Goal: Information Seeking & Learning: Compare options

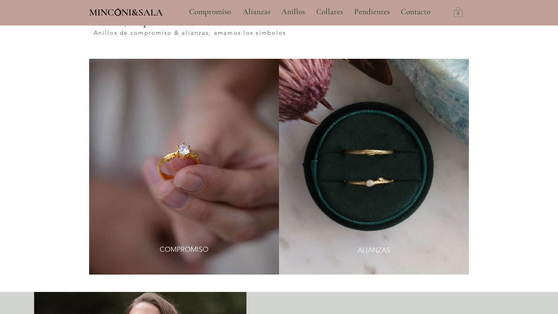
scroll to position [431, 0]
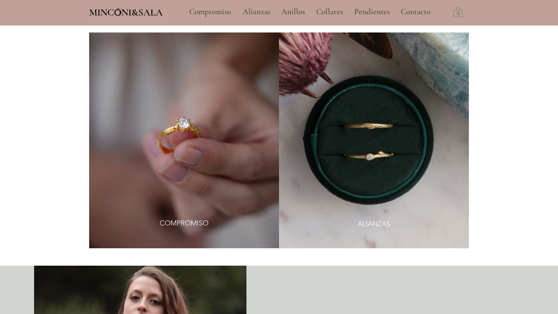
click at [355, 142] on img at bounding box center [374, 141] width 190 height 216
click at [382, 141] on img at bounding box center [374, 141] width 190 height 216
click at [358, 216] on link "ALIANZAS" at bounding box center [373, 224] width 56 height 17
click at [366, 220] on span "ALIANZAS" at bounding box center [373, 225] width 33 height 10
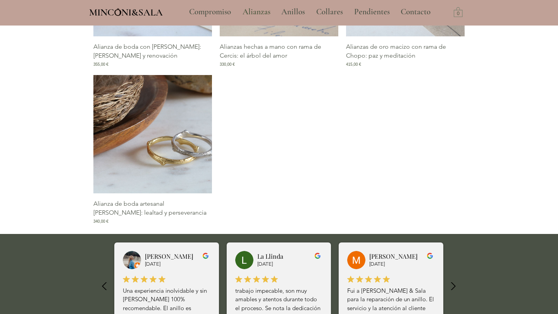
scroll to position [781, 0]
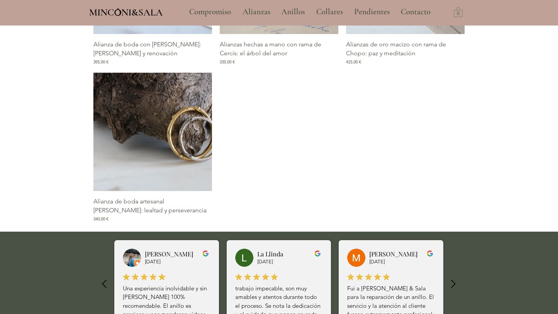
click at [163, 126] on img "Galería de Alianza de boda artesanal de Roble: lealtad y perseverancia" at bounding box center [152, 132] width 118 height 118
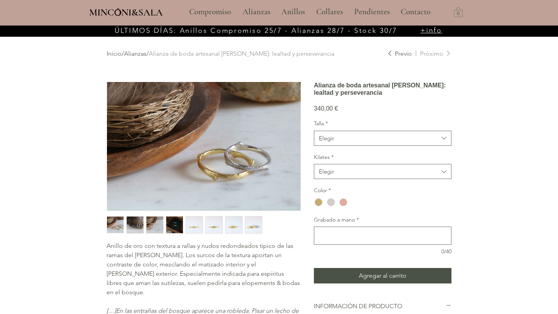
click at [119, 225] on img "1 / 8" at bounding box center [115, 225] width 17 height 17
click at [137, 225] on img "2 / 8" at bounding box center [135, 225] width 17 height 17
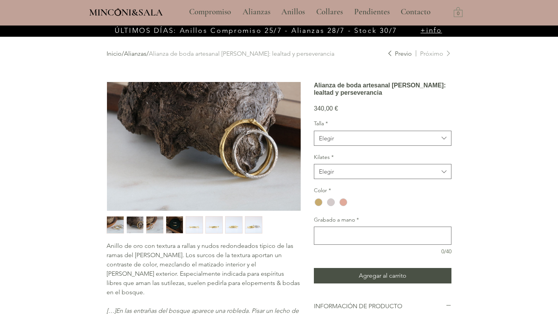
click at [150, 223] on img "3 / 8" at bounding box center [154, 225] width 17 height 17
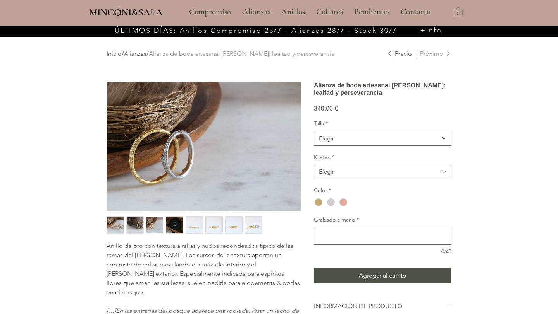
click at [168, 223] on img "4 / 8" at bounding box center [174, 225] width 17 height 17
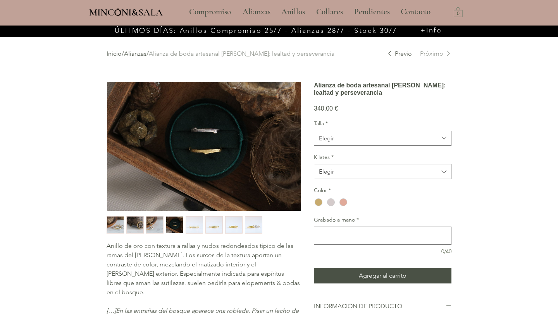
click at [192, 222] on img "5 / 8" at bounding box center [194, 225] width 17 height 17
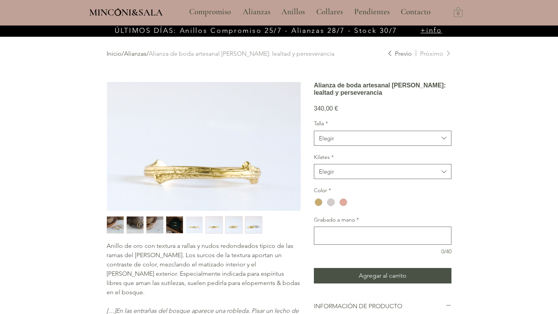
click at [216, 223] on img "6 / 8" at bounding box center [214, 225] width 17 height 17
click at [230, 223] on img "7 / 8" at bounding box center [233, 225] width 17 height 17
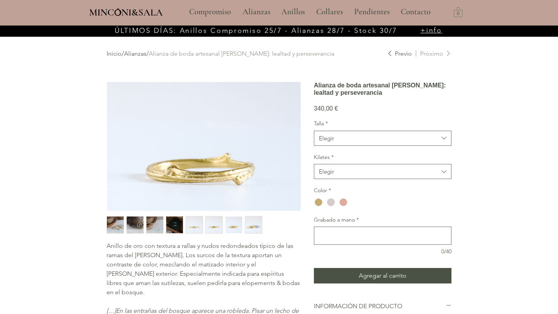
click at [252, 224] on img "8 / 8" at bounding box center [253, 225] width 17 height 17
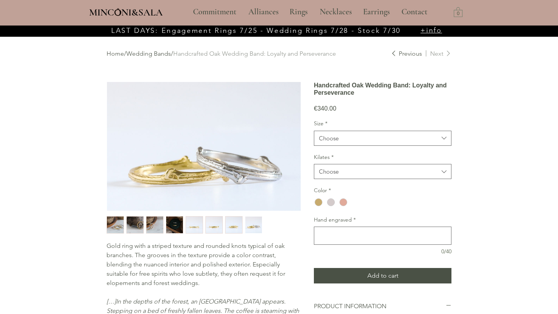
click at [116, 228] on img "1 / 8" at bounding box center [115, 225] width 17 height 17
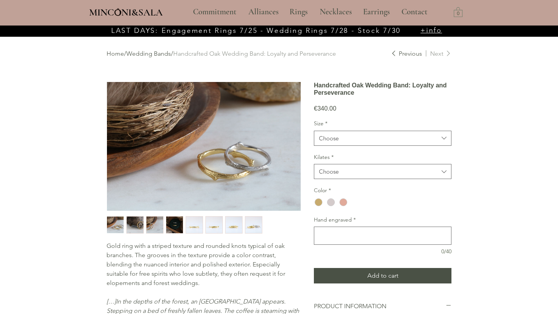
click at [132, 226] on img "2 / 8" at bounding box center [135, 225] width 17 height 17
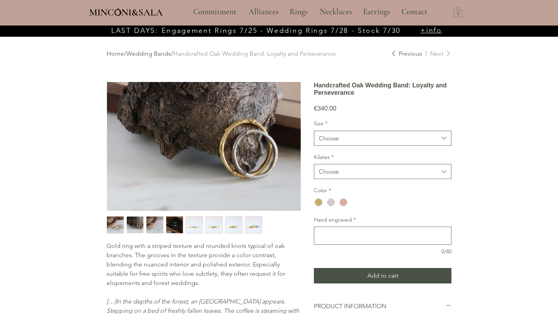
click at [118, 228] on img "1 / 8" at bounding box center [115, 225] width 17 height 17
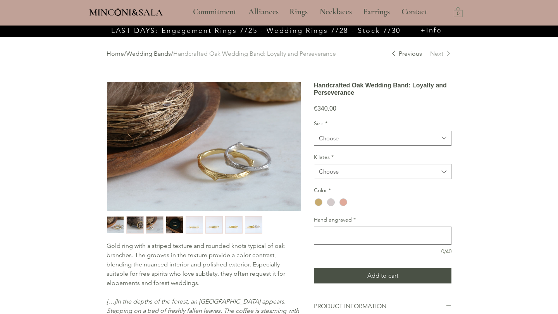
click at [139, 225] on img "2 / 8" at bounding box center [135, 225] width 17 height 17
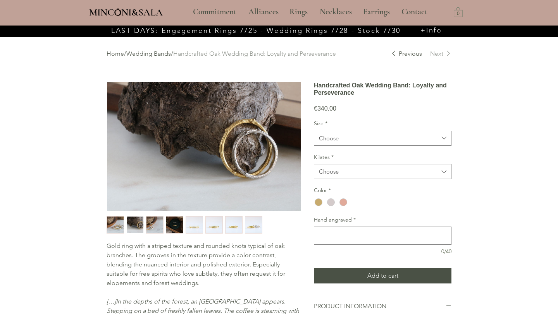
click at [150, 227] on img "3 / 8" at bounding box center [154, 225] width 17 height 17
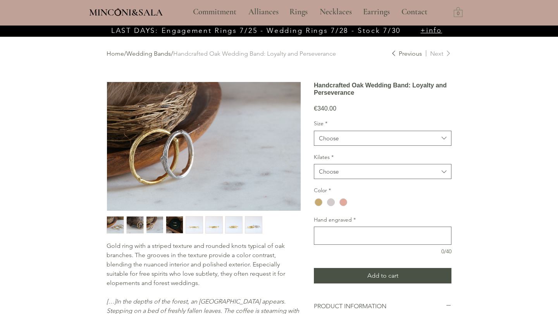
click at [190, 224] on img "5 / 8" at bounding box center [194, 225] width 17 height 17
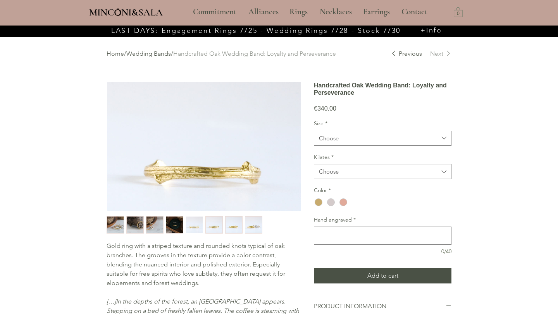
click at [209, 224] on img "6 / 8" at bounding box center [214, 225] width 17 height 17
click at [192, 228] on img "5 / 8" at bounding box center [194, 225] width 17 height 17
click at [217, 225] on img "6 / 8" at bounding box center [214, 225] width 17 height 17
click at [193, 226] on img "5 / 8" at bounding box center [194, 225] width 17 height 17
click at [208, 225] on img "6 / 8" at bounding box center [214, 225] width 17 height 17
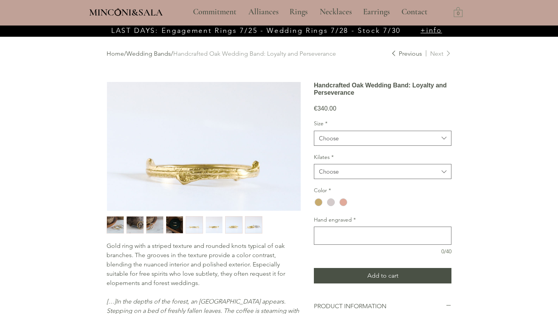
click at [233, 224] on img "7 / 8" at bounding box center [233, 225] width 17 height 17
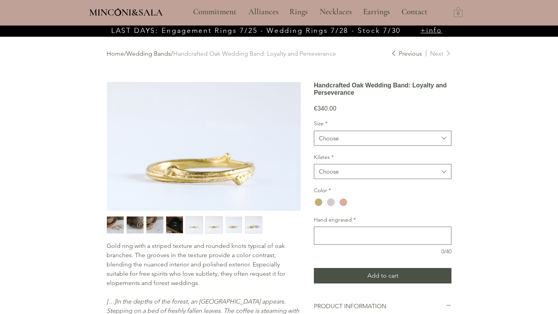
click at [250, 223] on img "8 / 8" at bounding box center [253, 225] width 17 height 17
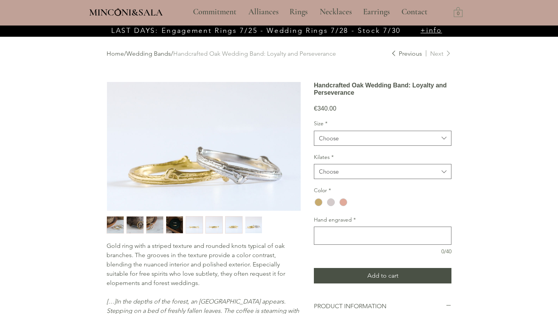
click at [169, 225] on img "4 / 8" at bounding box center [174, 225] width 17 height 17
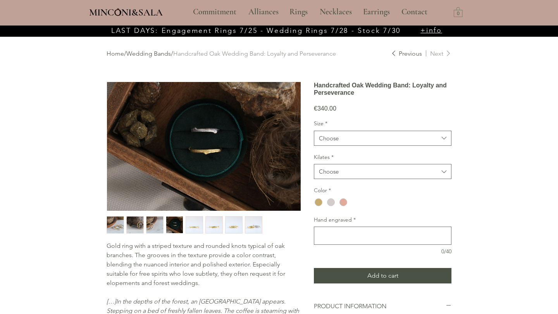
click at [157, 227] on img "3 / 8" at bounding box center [154, 225] width 17 height 17
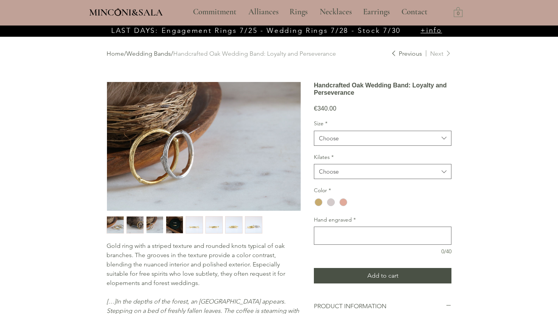
click at [139, 227] on img "2 / 8" at bounding box center [135, 225] width 17 height 17
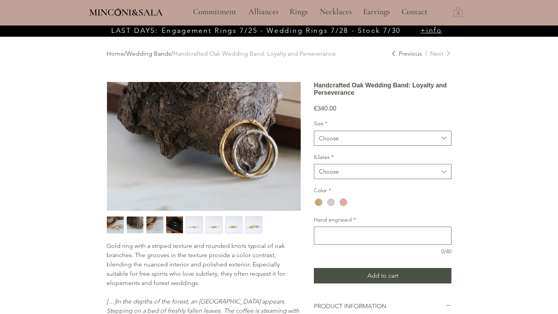
click at [154, 225] on img "3 / 8" at bounding box center [154, 225] width 17 height 17
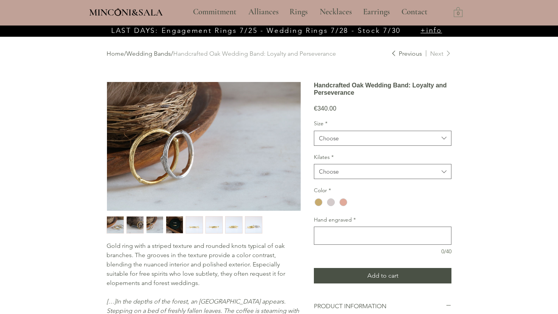
click at [251, 226] on img "8 / 8" at bounding box center [253, 225] width 17 height 17
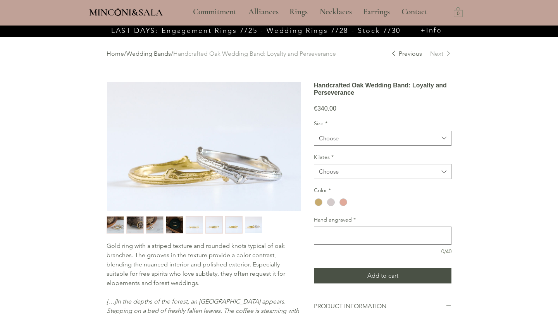
click at [148, 54] on font "Wedding Bands" at bounding box center [148, 53] width 45 height 7
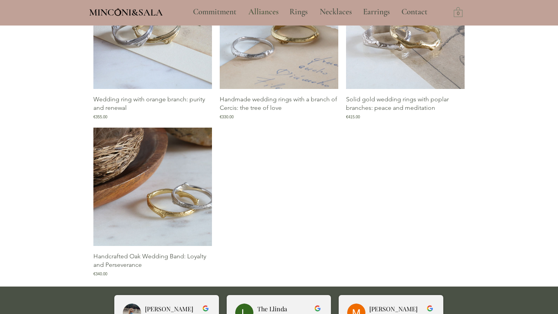
scroll to position [719, 0]
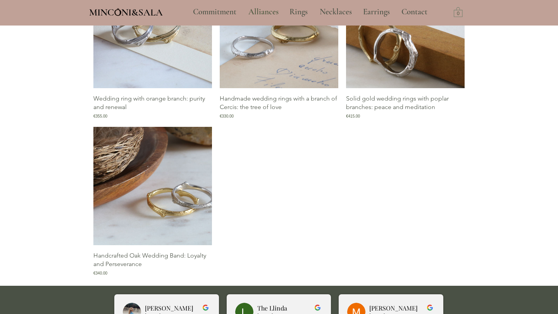
click at [415, 70] on img "Gallery of solid gold wedding rings with poplar branches: peace and meditation" at bounding box center [405, 29] width 118 height 118
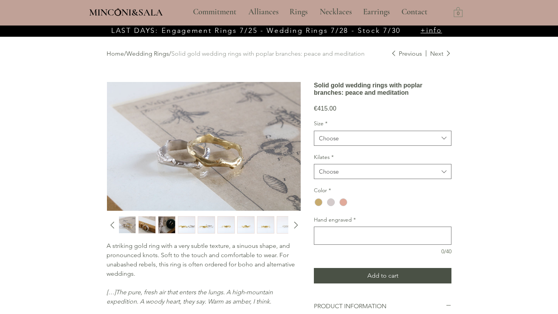
click at [148, 228] on img "2 / 10" at bounding box center [147, 225] width 17 height 17
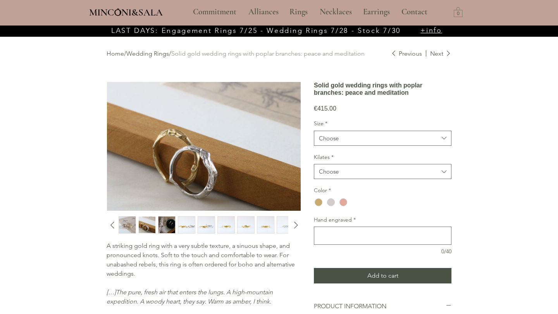
click at [159, 228] on img "3 / 10" at bounding box center [166, 225] width 17 height 17
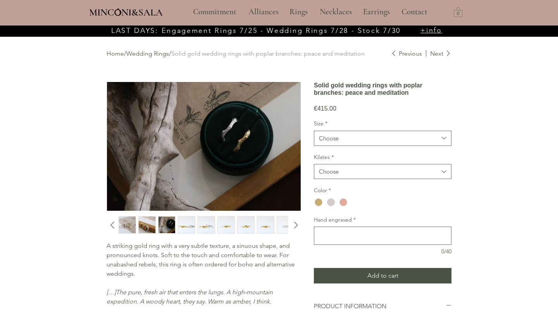
click at [189, 224] on img "4 / 10" at bounding box center [186, 225] width 17 height 17
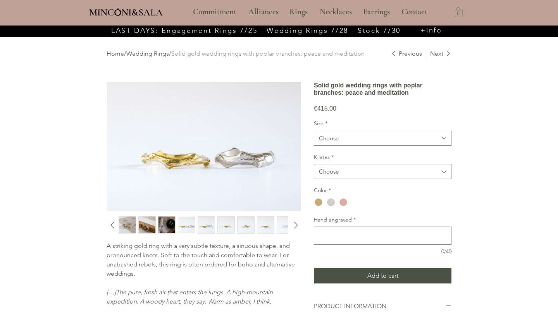
click at [209, 221] on img "5 / 10" at bounding box center [206, 225] width 17 height 17
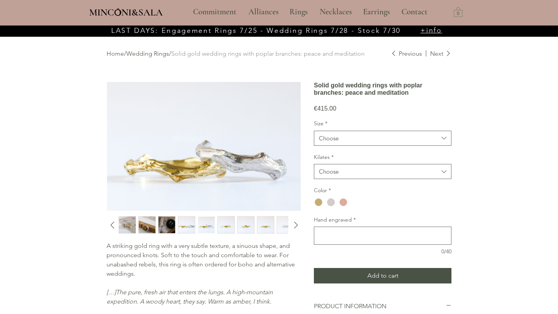
click at [224, 224] on img "6 / 10" at bounding box center [226, 225] width 17 height 17
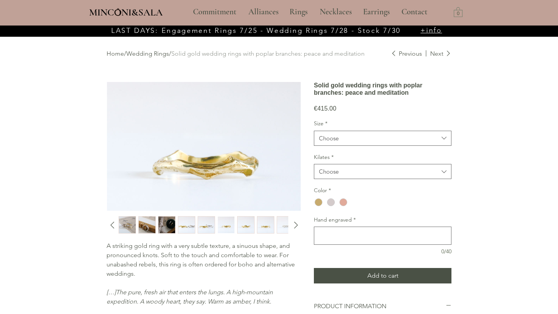
click at [243, 223] on img "7 / 10" at bounding box center [245, 225] width 17 height 17
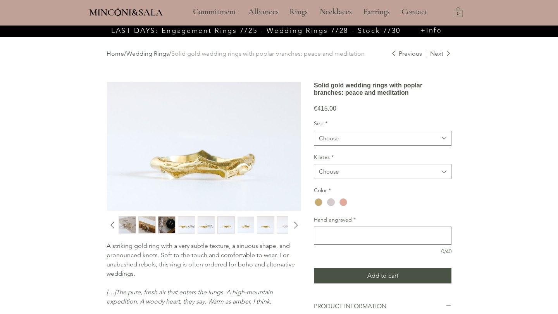
click at [261, 225] on img "8 / 10" at bounding box center [265, 225] width 17 height 17
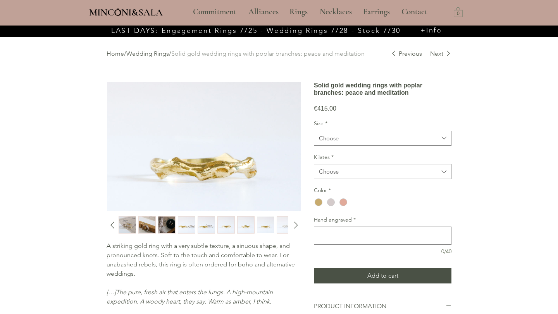
click at [283, 224] on img "9 / 10" at bounding box center [285, 225] width 17 height 17
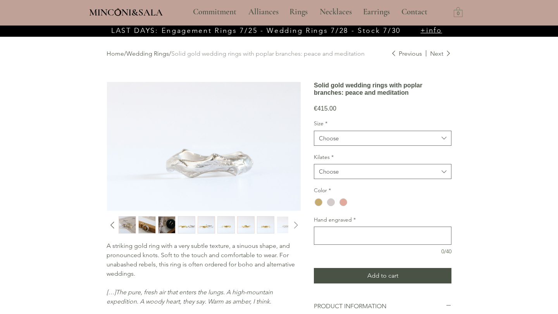
click at [295, 226] on icon "Next slide" at bounding box center [296, 226] width 12 height 12
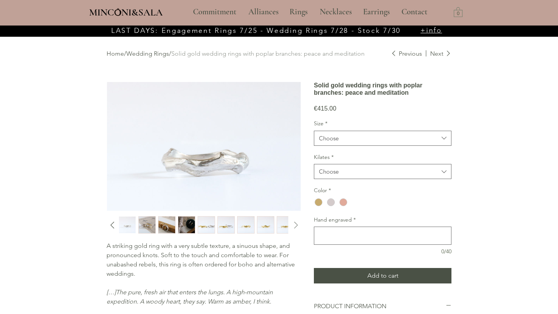
click at [295, 226] on icon "Next slide" at bounding box center [296, 226] width 12 height 12
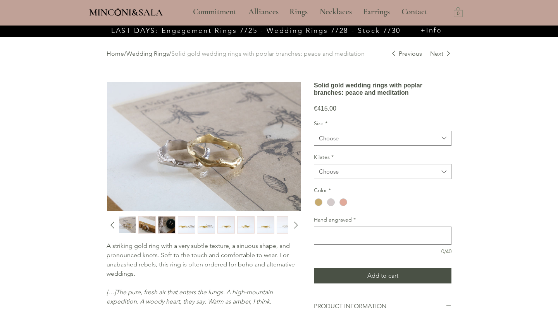
click at [278, 228] on img "9 / 10" at bounding box center [285, 225] width 17 height 17
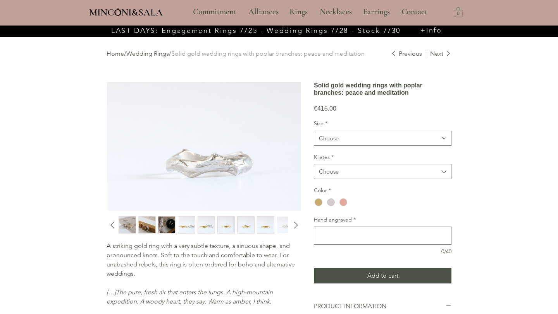
click at [264, 228] on img "8 / 10" at bounding box center [265, 225] width 17 height 17
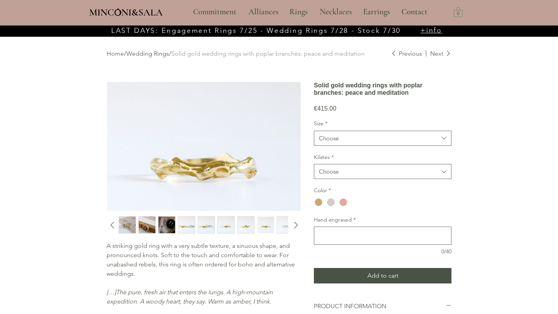
click at [239, 226] on img "7 / 10" at bounding box center [245, 225] width 17 height 17
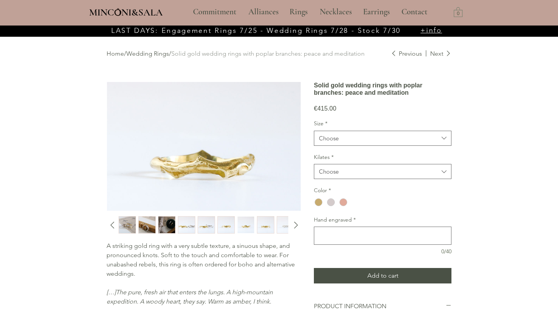
click at [218, 226] on img "6 / 10" at bounding box center [226, 225] width 17 height 17
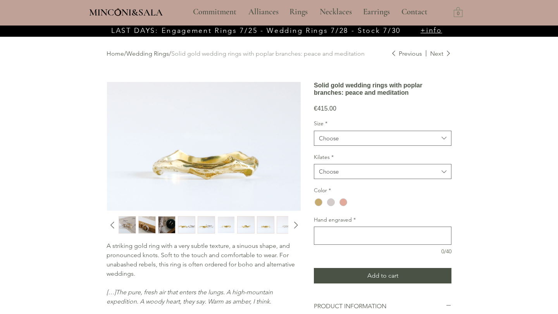
click at [199, 226] on img "5 / 10" at bounding box center [206, 225] width 17 height 17
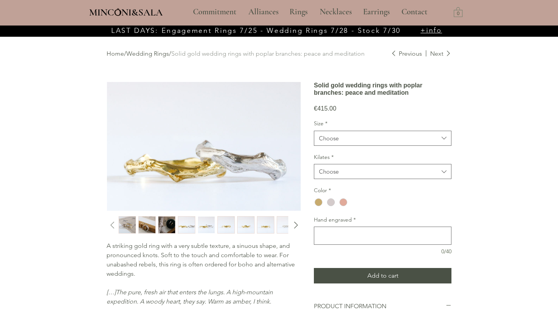
click at [111, 226] on icon "Previous slide" at bounding box center [112, 226] width 12 height 12
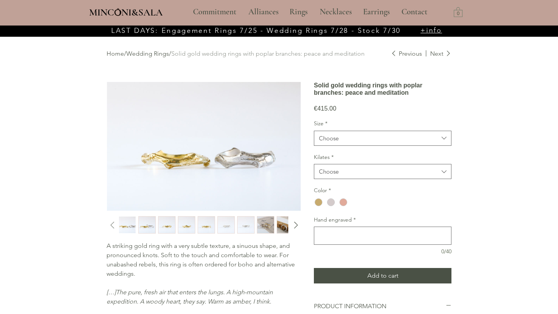
click at [112, 224] on icon "Previous slide" at bounding box center [112, 226] width 12 height 12
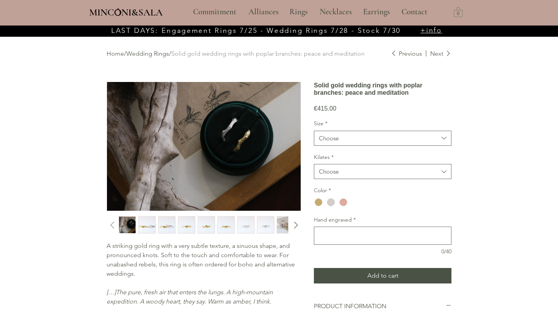
click at [112, 224] on icon "Previous slide" at bounding box center [112, 226] width 12 height 12
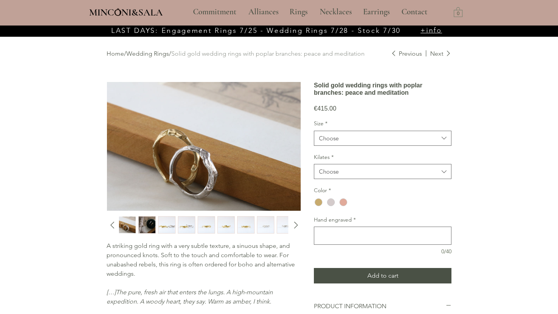
click at [191, 226] on img "5 / 10" at bounding box center [186, 225] width 17 height 17
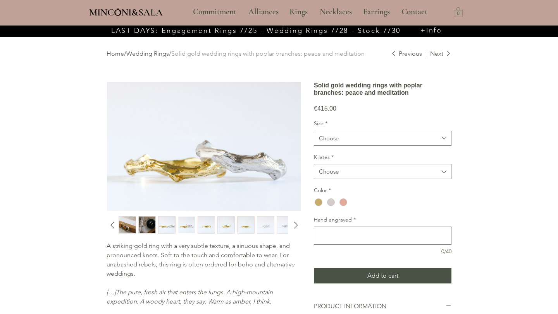
click at [224, 227] on img "7 / 10" at bounding box center [226, 225] width 17 height 17
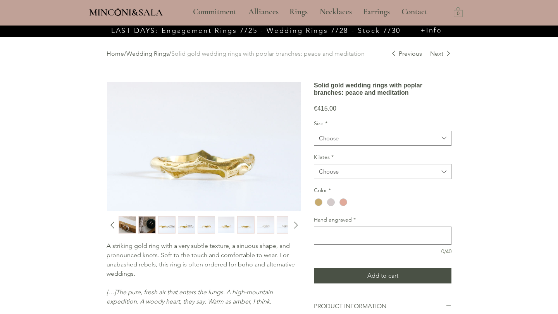
click at [199, 228] on img "6 / 10" at bounding box center [206, 225] width 17 height 17
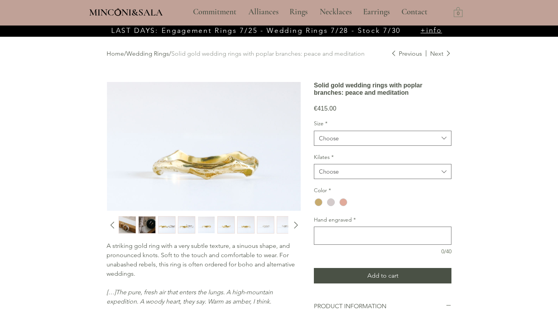
click at [171, 229] on img "4 / 10" at bounding box center [166, 225] width 17 height 17
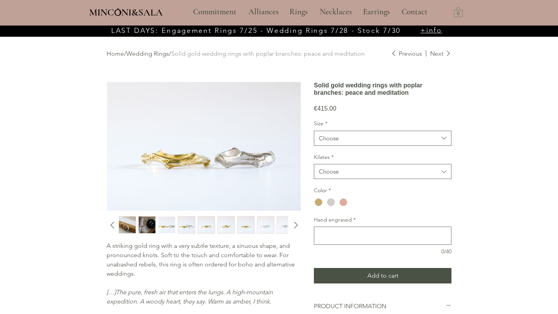
click at [129, 227] on img "2 / 10" at bounding box center [127, 225] width 17 height 17
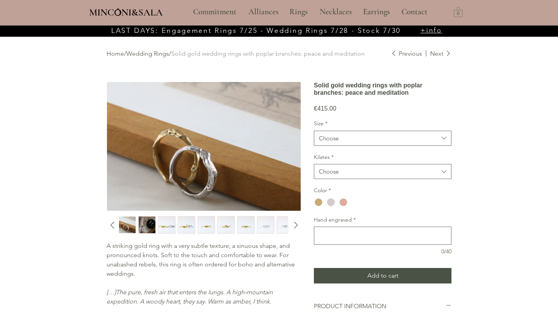
click at [209, 227] on img "6 / 10" at bounding box center [206, 225] width 17 height 17
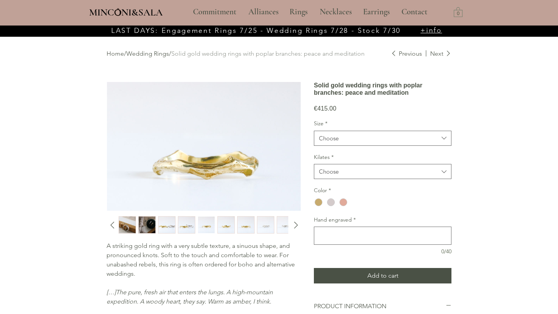
click at [185, 227] on img "5 / 10" at bounding box center [186, 225] width 17 height 17
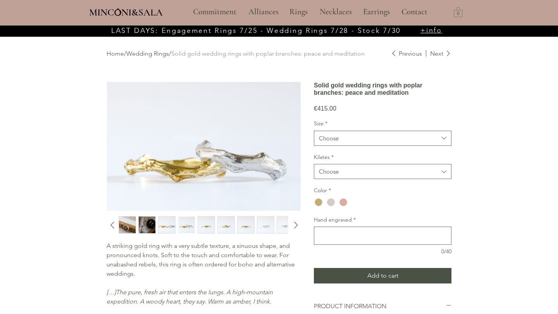
click at [167, 225] on img "4 / 10" at bounding box center [166, 225] width 17 height 17
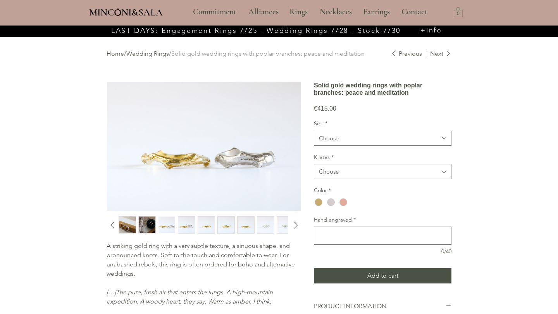
click at [189, 221] on img "5 / 10" at bounding box center [186, 225] width 17 height 17
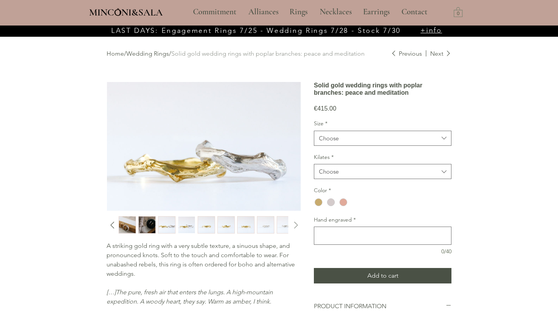
click at [298, 225] on icon "Next slide" at bounding box center [296, 226] width 12 height 12
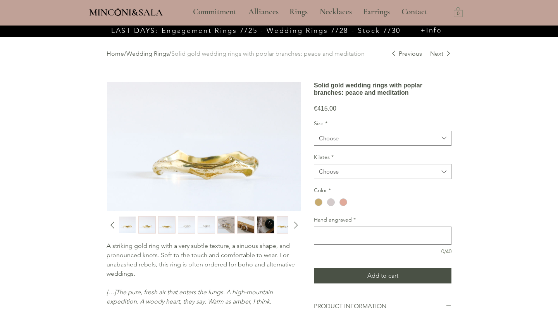
click at [247, 227] on img "2 / 10" at bounding box center [245, 225] width 17 height 17
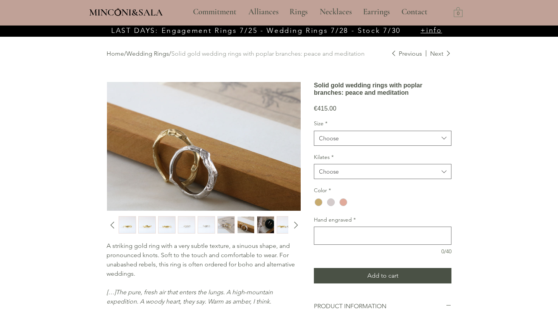
click at [223, 221] on img "1 / 10" at bounding box center [226, 225] width 17 height 17
click at [225, 225] on img "1 / 10" at bounding box center [226, 225] width 17 height 17
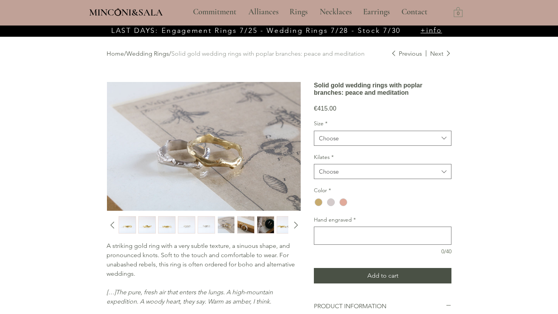
click at [244, 222] on img "2 / 10" at bounding box center [245, 225] width 17 height 17
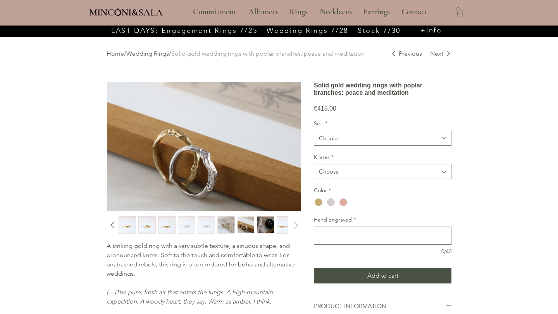
click at [297, 225] on icon "Next slide" at bounding box center [296, 226] width 12 height 12
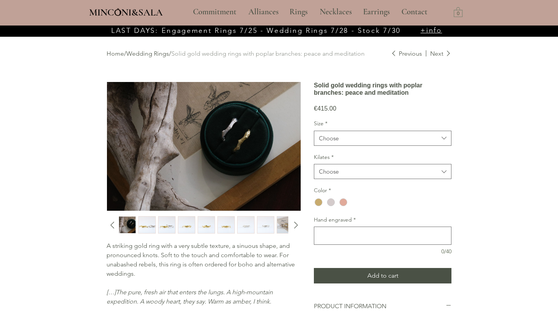
click at [285, 227] on img "1 / 10" at bounding box center [285, 225] width 17 height 17
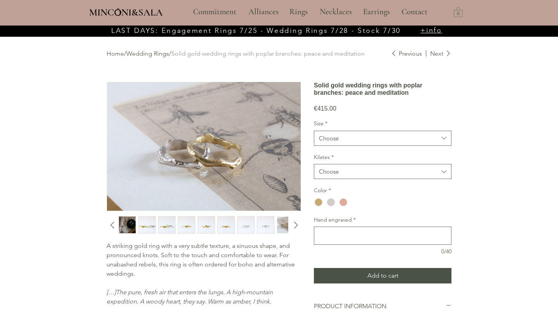
click at [261, 230] on img "10 / 10" at bounding box center [265, 225] width 17 height 17
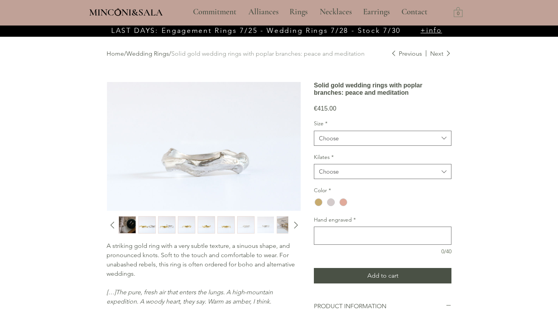
click at [246, 229] on img "9 / 10" at bounding box center [245, 225] width 17 height 17
click at [288, 228] on img "1 / 10" at bounding box center [285, 225] width 17 height 17
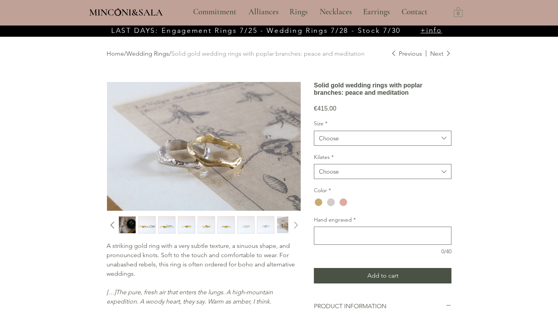
click at [298, 225] on icon "Next slide" at bounding box center [296, 226] width 12 height 12
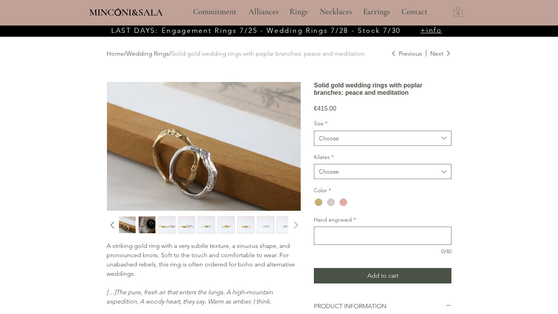
click at [298, 225] on icon "Next slide" at bounding box center [296, 226] width 12 height 12
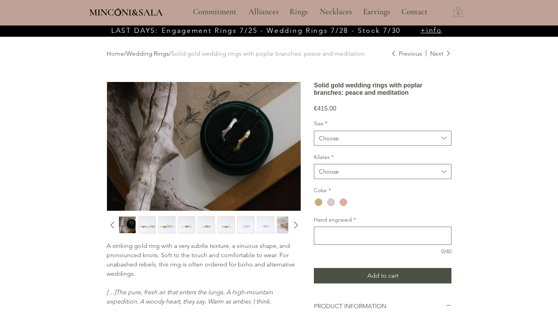
click at [242, 227] on img "9 / 10" at bounding box center [245, 225] width 17 height 17
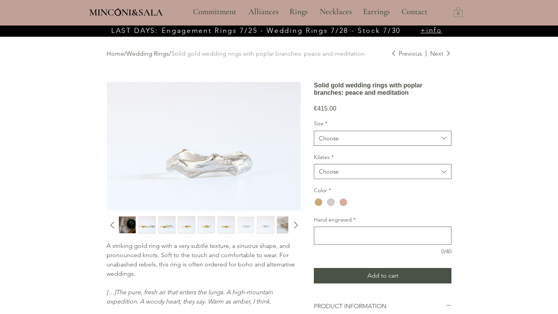
click at [257, 227] on div "10 / 10" at bounding box center [265, 224] width 17 height 17
click at [286, 227] on img "1 / 10" at bounding box center [285, 225] width 17 height 17
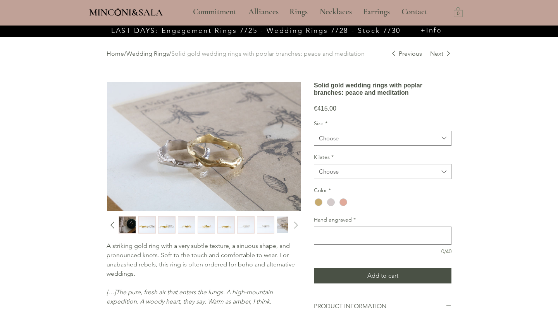
click at [295, 226] on icon "Next slide" at bounding box center [296, 226] width 12 height 12
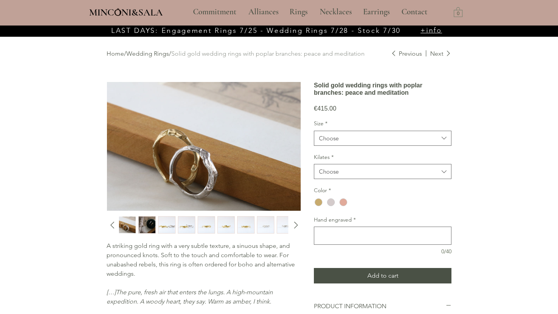
click at [264, 230] on img "9 / 10" at bounding box center [265, 225] width 17 height 17
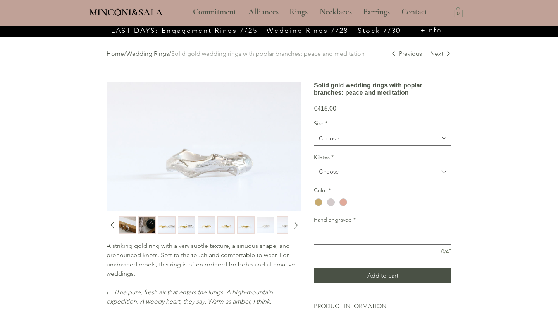
click at [230, 227] on img "7 / 10" at bounding box center [226, 225] width 17 height 17
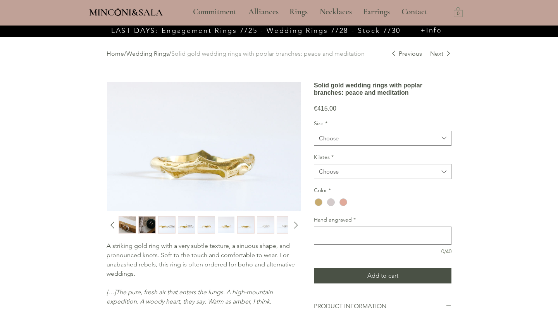
click at [204, 227] on img "6 / 10" at bounding box center [206, 225] width 17 height 17
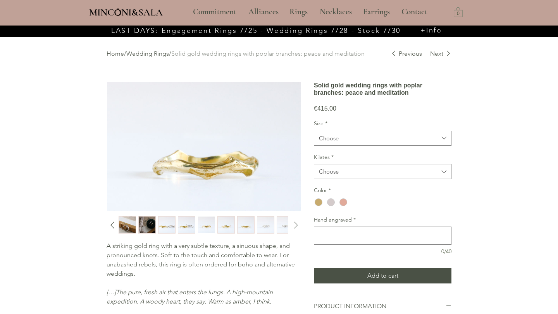
click at [298, 226] on icon "Next slide" at bounding box center [296, 226] width 12 height 12
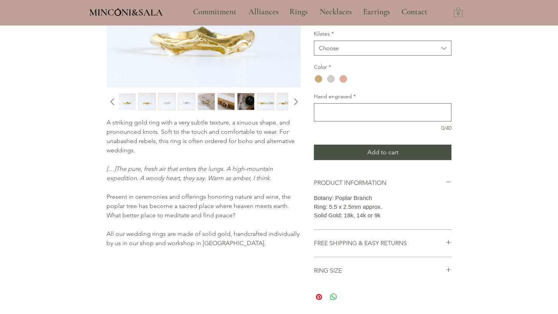
scroll to position [106, 0]
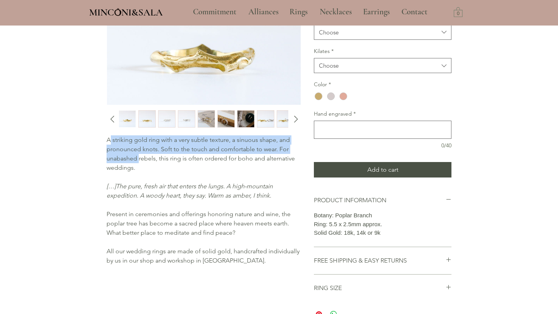
drag, startPoint x: 110, startPoint y: 141, endPoint x: 138, endPoint y: 160, distance: 33.7
click at [138, 160] on font "A striking gold ring with a very subtle texture, a sinuous shape, and pronounce…" at bounding box center [200, 153] width 188 height 35
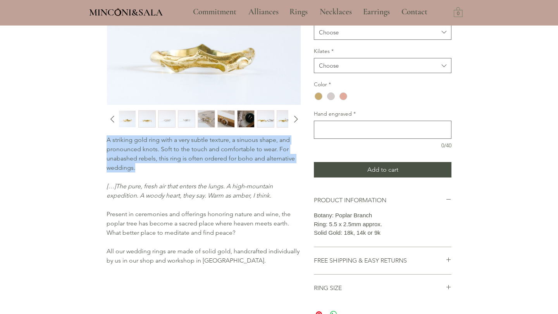
drag, startPoint x: 103, startPoint y: 139, endPoint x: 140, endPoint y: 172, distance: 49.3
click at [140, 172] on div "Home / Wedding Rings / Solid gold wedding rings with poplar branches: peace and…" at bounding box center [278, 128] width 379 height 417
copy font "A striking gold ring with a very subtle texture, a sinuous shape, and pronounce…"
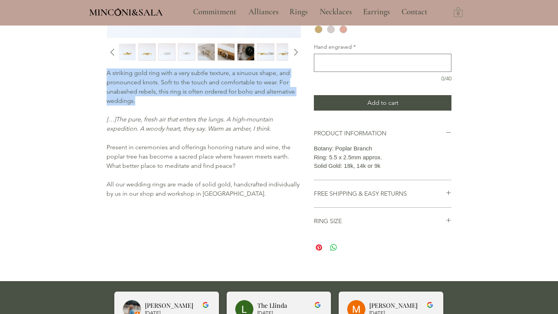
scroll to position [0, 0]
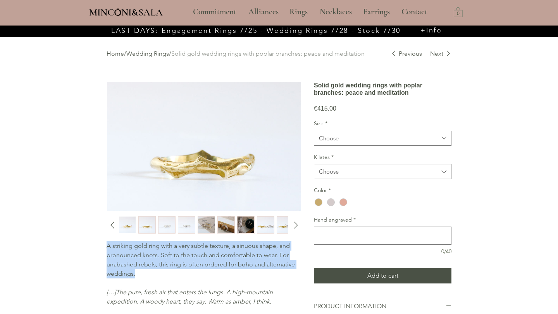
click at [155, 56] on font "Wedding Rings" at bounding box center [147, 53] width 43 height 7
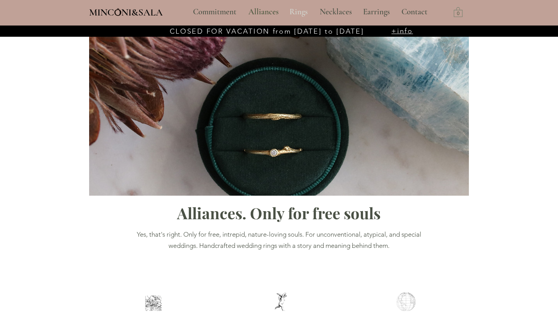
click at [302, 15] on font "Rings" at bounding box center [298, 12] width 18 height 10
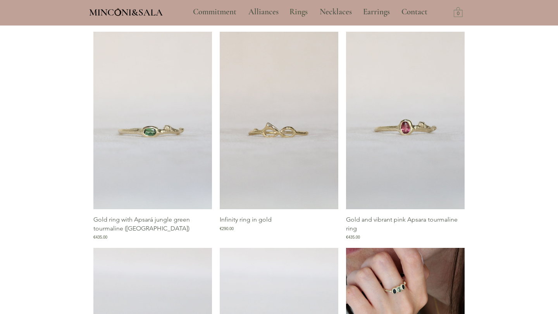
scroll to position [294, 0]
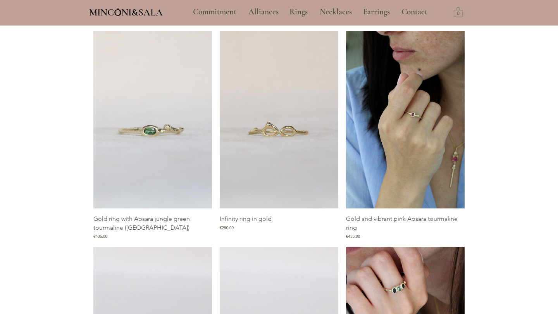
click at [407, 130] on img "Gallery of Apsara Vibrant Pink Tourmaline and Gold Ring" at bounding box center [405, 120] width 118 height 178
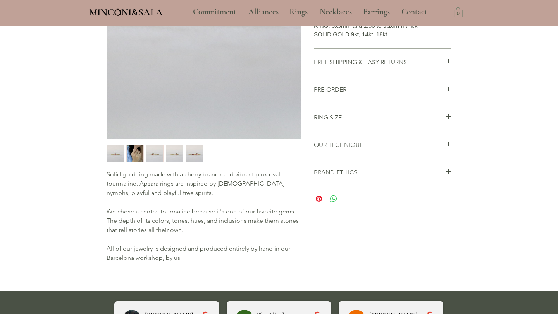
scroll to position [236, 0]
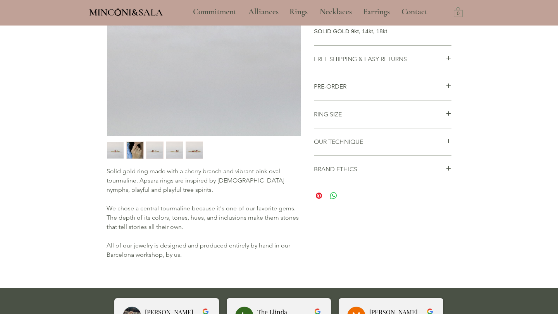
click at [159, 151] on img "3 / 5" at bounding box center [154, 150] width 17 height 17
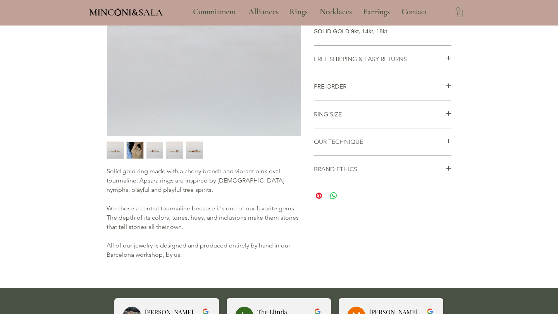
click at [179, 153] on img "4 / 5" at bounding box center [174, 150] width 17 height 17
click at [197, 153] on img "5 / 5" at bounding box center [194, 150] width 17 height 17
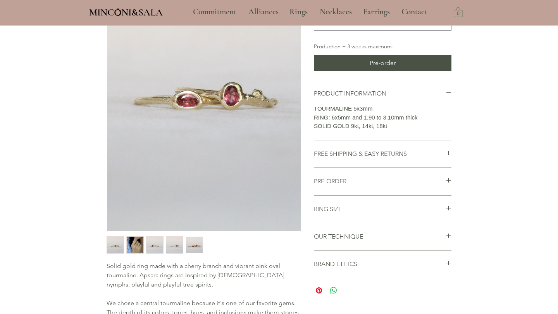
scroll to position [144, 0]
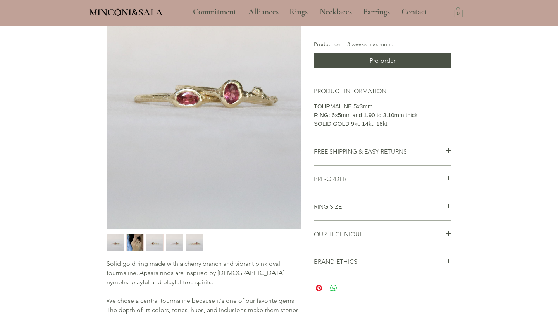
click at [170, 242] on img "4 / 5" at bounding box center [174, 243] width 17 height 17
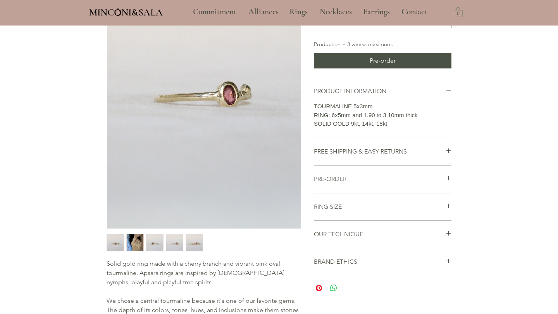
click at [154, 243] on img "3 / 5" at bounding box center [154, 243] width 17 height 17
click at [136, 242] on img "2 / 5" at bounding box center [135, 243] width 17 height 17
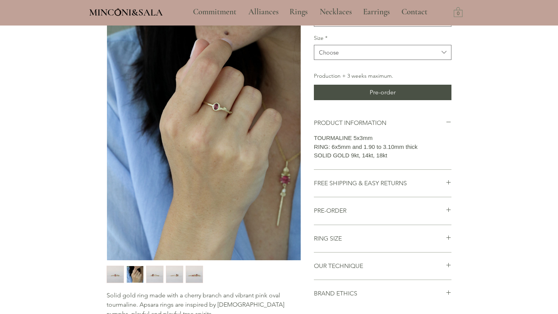
scroll to position [106, 0]
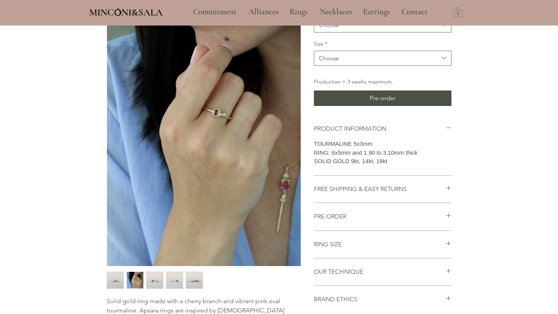
click at [115, 281] on img "1 / 5" at bounding box center [115, 280] width 17 height 17
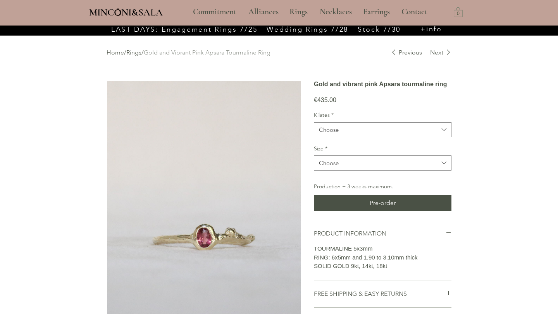
scroll to position [0, 0]
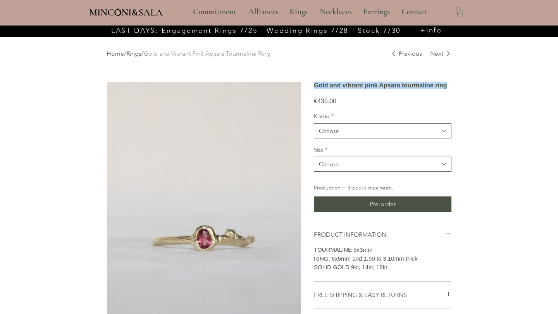
drag, startPoint x: 312, startPoint y: 85, endPoint x: 384, endPoint y: 112, distance: 76.6
click at [384, 112] on div "Solid gold ring made with a cherry branch and vibrant pink oval tourmaline. Aps…" at bounding box center [278, 293] width 345 height 422
copy section "Gold and vibrant pink Apsara tourmaline ring"
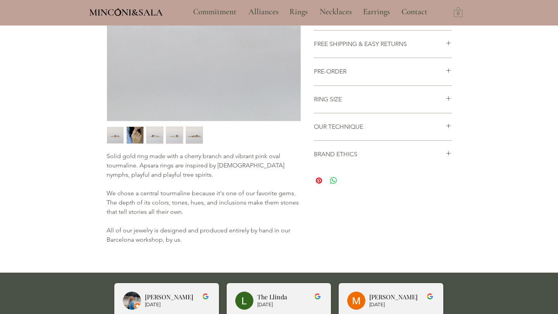
scroll to position [281, 0]
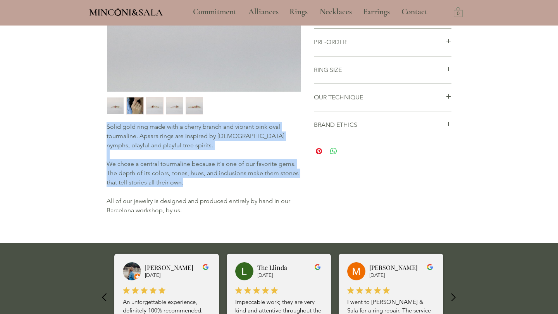
drag, startPoint x: 107, startPoint y: 125, endPoint x: 185, endPoint y: 185, distance: 98.5
click at [185, 185] on pre "Solid gold ring made with a cherry branch and vibrant pink oval tourmaline. Aps…" at bounding box center [203, 168] width 194 height 93
copy pre "Solid gold ring made with a cherry branch and vibrant pink oval tourmaline. Aps…"
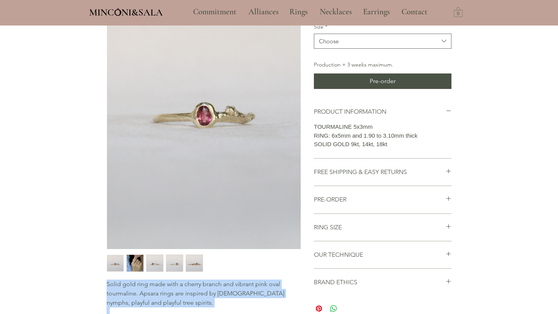
scroll to position [122, 0]
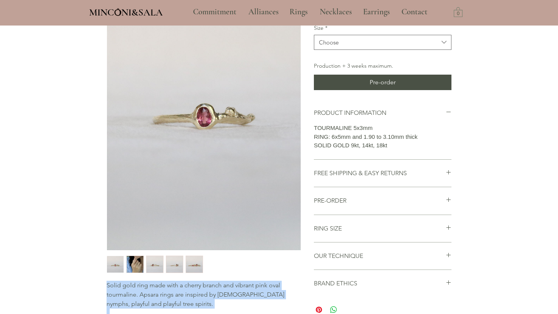
click at [118, 267] on img "1 / 5" at bounding box center [115, 264] width 17 height 17
click at [114, 264] on img "1 / 5" at bounding box center [115, 264] width 17 height 17
click at [153, 264] on img "3 / 5" at bounding box center [154, 264] width 17 height 17
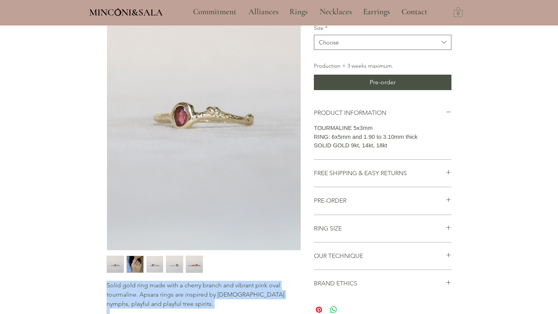
click at [119, 264] on img "1 / 5" at bounding box center [115, 264] width 17 height 17
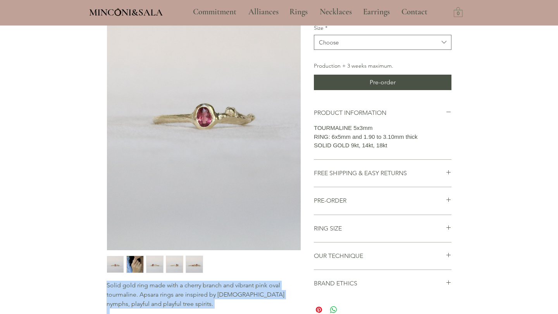
click at [151, 263] on img "3 / 5" at bounding box center [154, 264] width 17 height 17
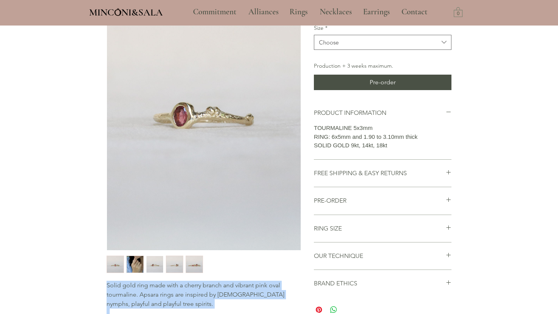
click at [168, 261] on img "4 / 5" at bounding box center [174, 264] width 17 height 17
click at [173, 268] on img "4 / 5" at bounding box center [174, 264] width 17 height 17
click at [194, 266] on img "5 / 5" at bounding box center [194, 264] width 17 height 17
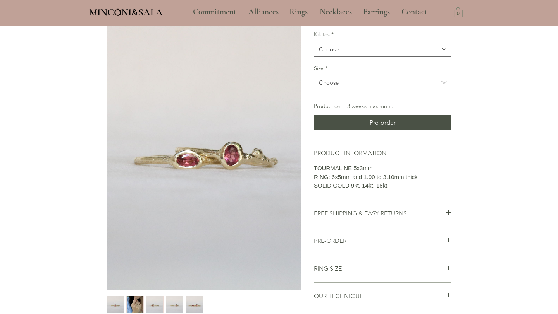
scroll to position [0, 0]
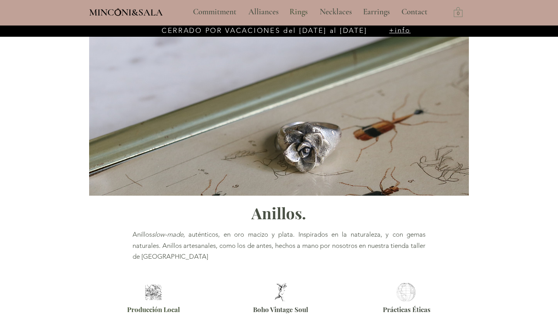
scroll to position [278, 0]
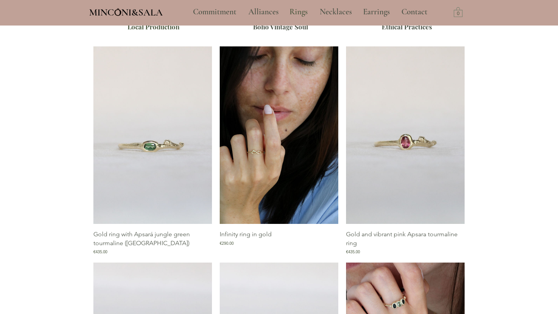
click at [268, 190] on img "Infinity Gold Ring Gallery" at bounding box center [279, 135] width 118 height 178
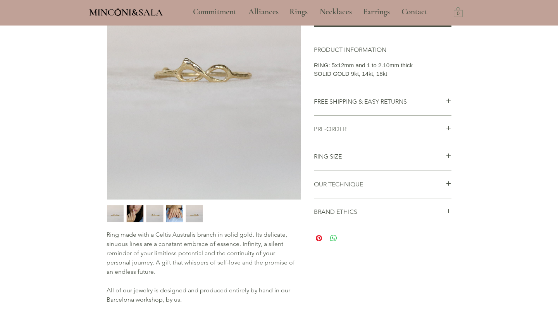
scroll to position [182, 0]
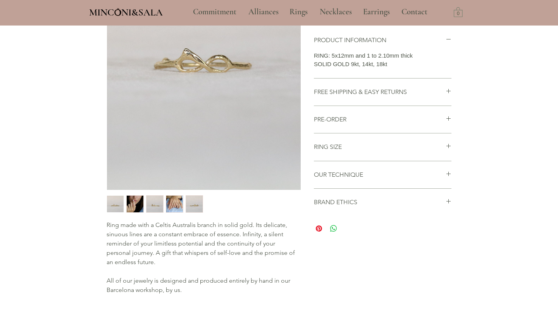
click at [118, 208] on img "1 / 5" at bounding box center [115, 204] width 17 height 17
click at [140, 202] on img "2 / 5" at bounding box center [135, 204] width 17 height 17
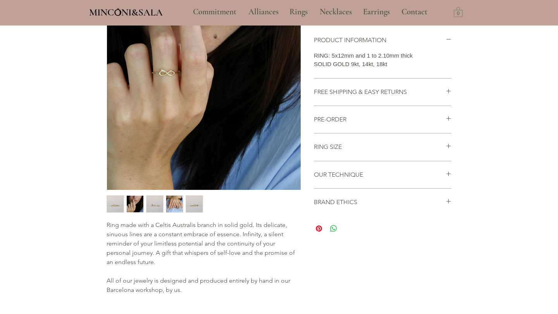
click at [155, 204] on img "3 / 5" at bounding box center [154, 204] width 17 height 17
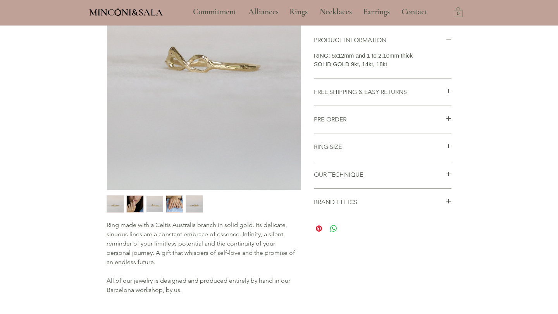
click at [197, 205] on img "5 / 5" at bounding box center [194, 204] width 17 height 17
click at [131, 225] on font "Ring made with a Celtis Australis branch in solid gold. Its delicate, sinuous l…" at bounding box center [200, 243] width 188 height 45
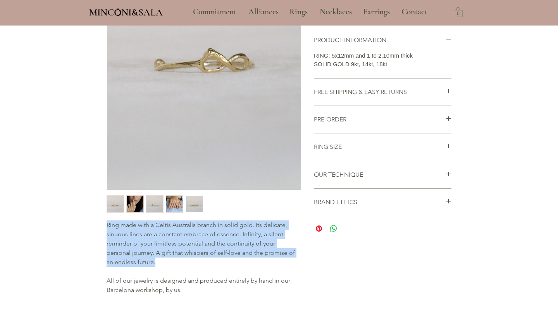
drag, startPoint x: 107, startPoint y: 225, endPoint x: 146, endPoint y: 262, distance: 53.4
click at [146, 262] on p "Ring made with a Celtis Australis branch in solid gold. Its delicate, sinuous l…" at bounding box center [203, 244] width 194 height 46
copy font "Ring made with a Celtis Australis branch in solid gold. Its delicate, sinuous l…"
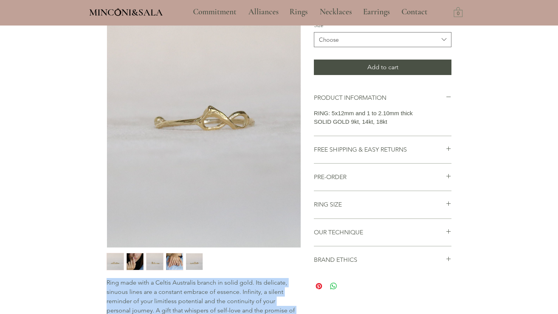
scroll to position [0, 0]
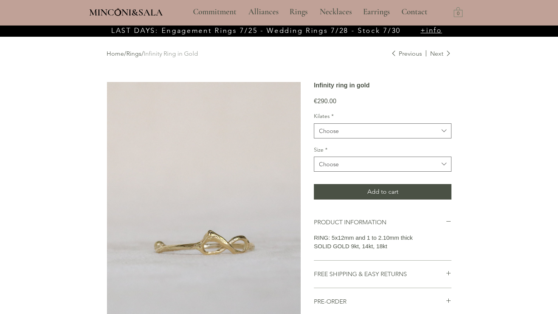
click at [467, 113] on div "Home / Rings / Infinity Ring in Gold Previous Next Ring made with a Celtis Aust…" at bounding box center [278, 260] width 379 height 468
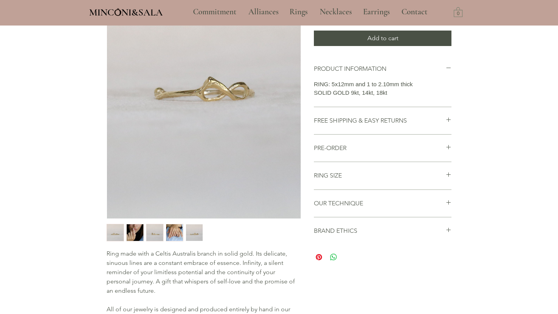
scroll to position [135, 0]
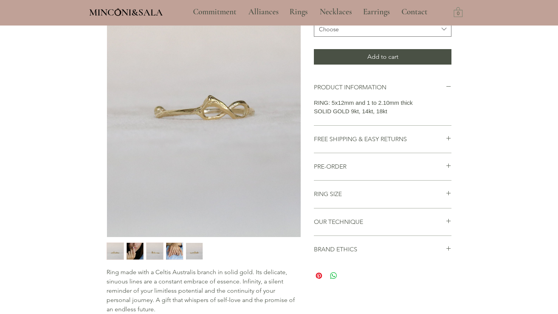
click at [154, 248] on img "3 / 5" at bounding box center [154, 251] width 17 height 17
click at [169, 249] on img "4 / 5" at bounding box center [174, 251] width 17 height 17
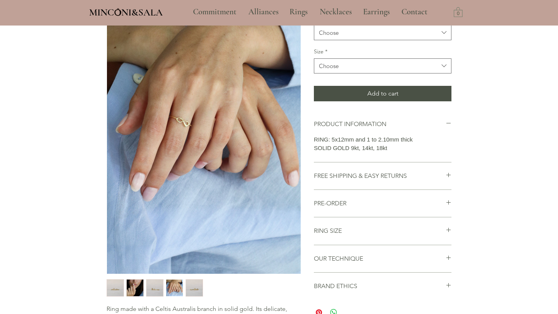
scroll to position [101, 0]
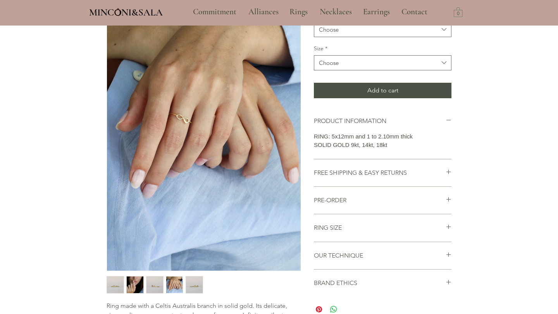
click at [190, 280] on img "5 / 5" at bounding box center [194, 285] width 17 height 17
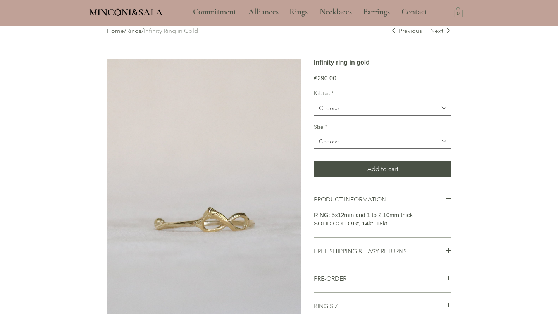
scroll to position [0, 0]
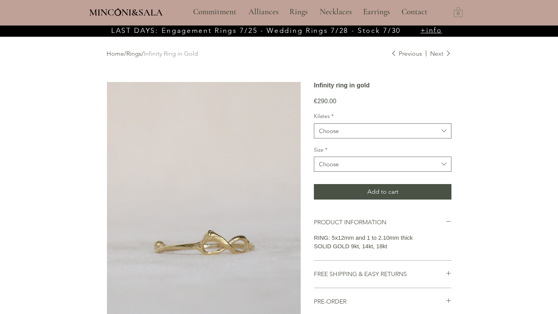
click at [139, 53] on font "Rings" at bounding box center [133, 53] width 15 height 7
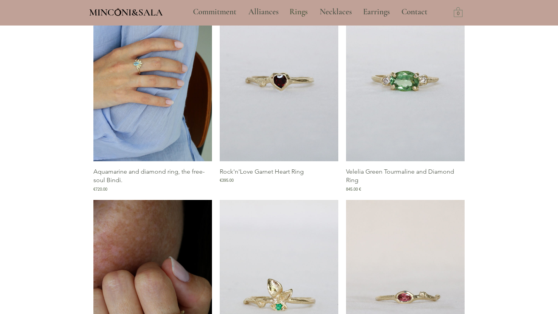
scroll to position [771, 0]
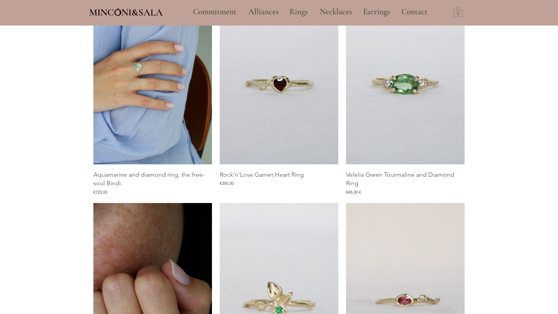
click at [145, 112] on img "Aquamarine and Diamond Ring Gallery, the Free-Soul Bindi." at bounding box center [152, 76] width 118 height 178
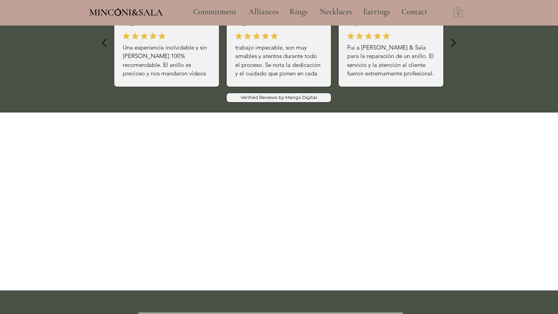
click at [145, 112] on div "Three-stone pink tourmaline ring Price €596.00" at bounding box center [152, 73] width 118 height 209
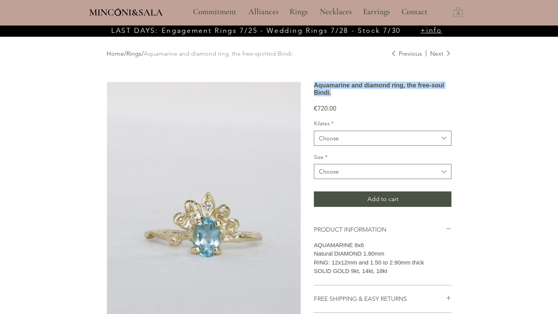
drag, startPoint x: 316, startPoint y: 85, endPoint x: 423, endPoint y: 101, distance: 108.1
click at [423, 96] on h1 "Aquamarine and diamond ring, the free-soul Bindi." at bounding box center [382, 89] width 137 height 15
copy font "Aquamarine and diamond ring, the free-soul Bindi."
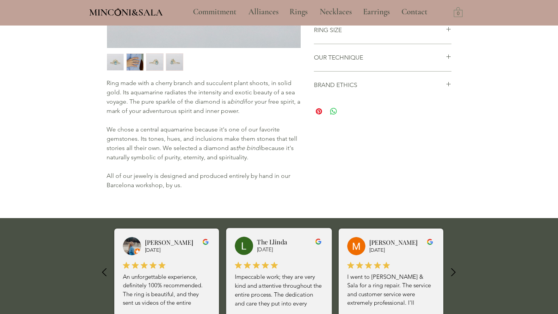
scroll to position [311, 0]
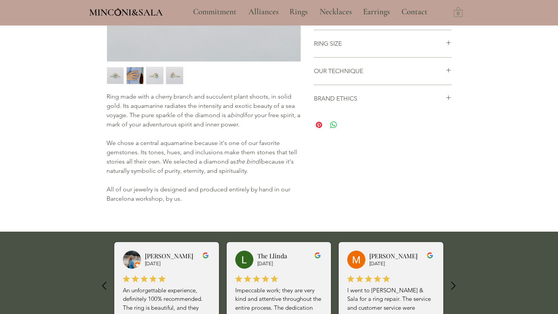
drag, startPoint x: 105, startPoint y: 92, endPoint x: 256, endPoint y: 173, distance: 171.5
copy pre "Ring made with a cherry branch and succulent plant shoots, in solid gold. Its a…"
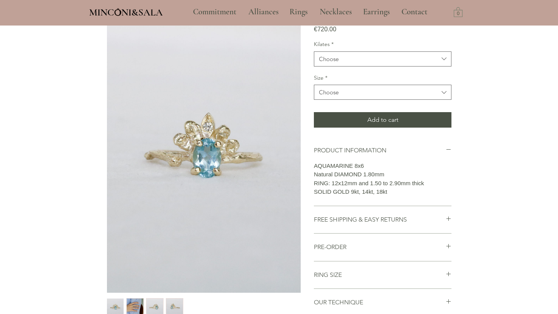
scroll to position [80, 0]
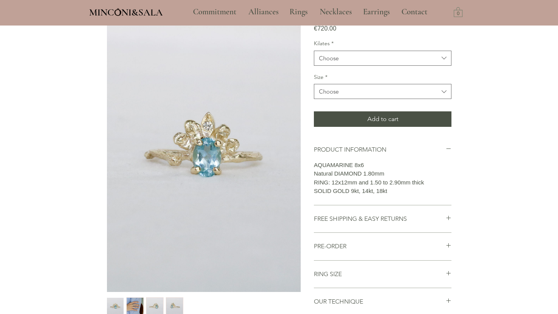
click at [353, 144] on div "PRODUCT INFORMATION AQUAMARINE 8x6 Natural DIAMOND 1.80mm RING: 12x12mm and 1.5…" at bounding box center [382, 235] width 137 height 216
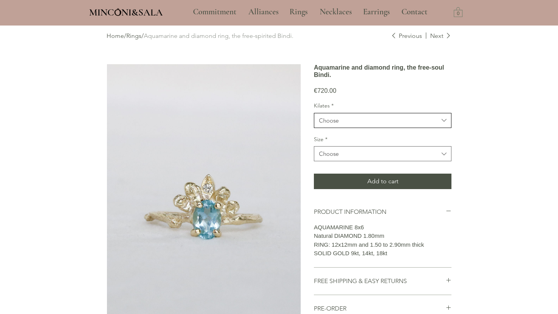
scroll to position [19, 0]
click at [358, 124] on span "Choose" at bounding box center [378, 120] width 119 height 8
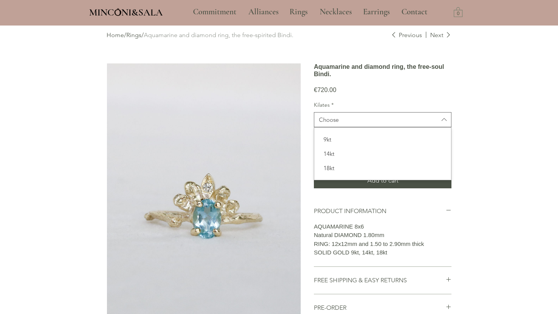
click at [454, 232] on div "Home / Rings / Aquamarine and diamond ring, the free-spirited Bindi. Previous N…" at bounding box center [278, 260] width 379 height 505
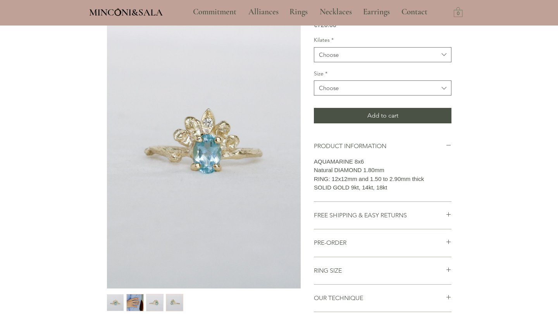
scroll to position [86, 0]
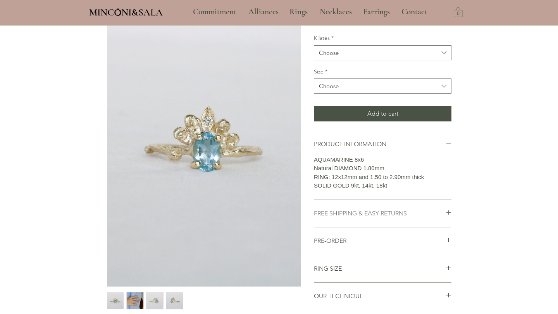
click at [449, 216] on icon "main content" at bounding box center [448, 213] width 6 height 6
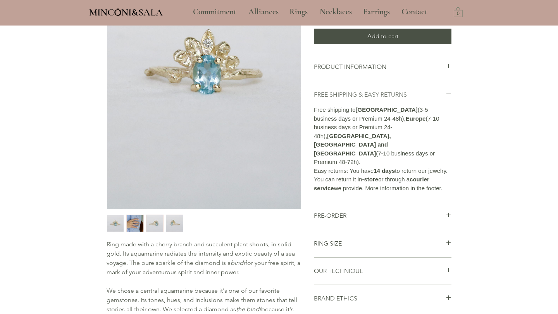
scroll to position [173, 0]
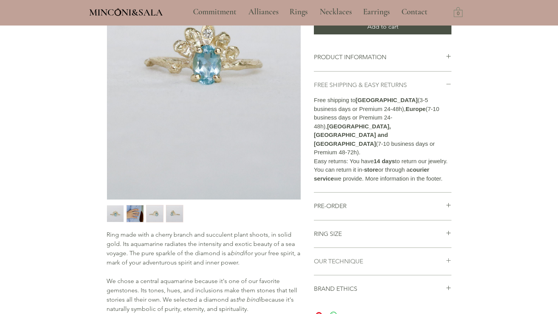
click at [448, 58] on icon "main content" at bounding box center [448, 56] width 4 height 4
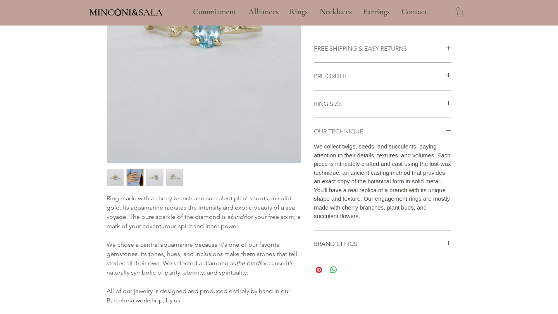
scroll to position [211, 0]
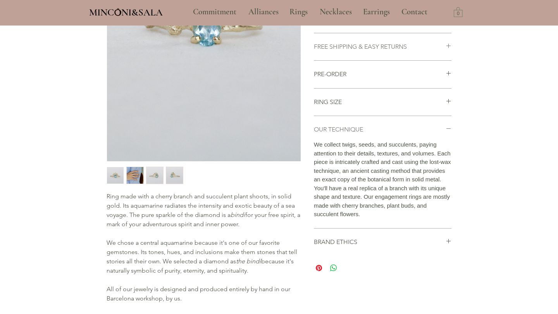
click at [118, 173] on img "1 / 4" at bounding box center [115, 175] width 17 height 17
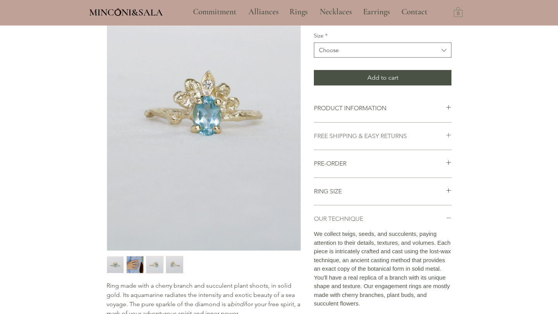
scroll to position [122, 0]
click at [137, 261] on img "2 / 4" at bounding box center [135, 264] width 17 height 17
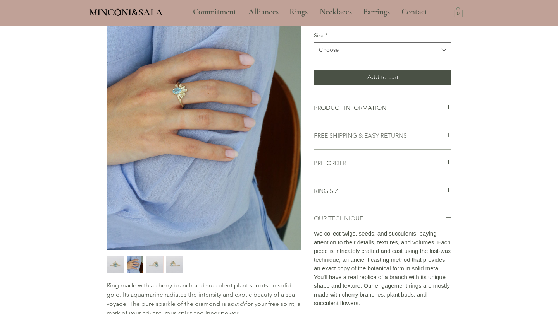
click at [153, 268] on img "3 / 4" at bounding box center [154, 264] width 17 height 17
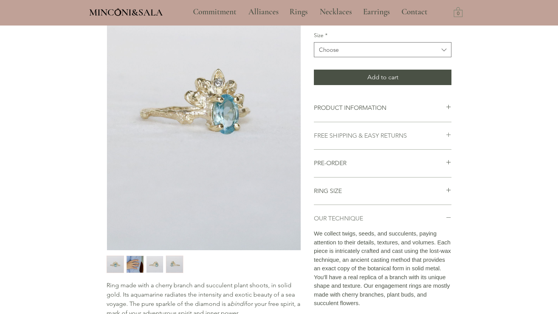
click at [172, 261] on img "4 / 4" at bounding box center [174, 264] width 17 height 17
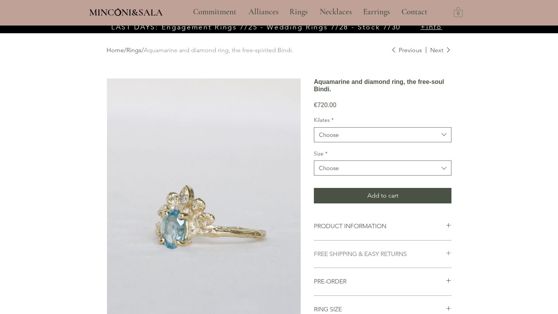
scroll to position [0, 0]
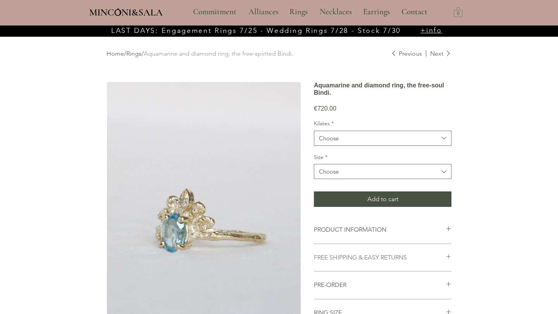
click at [136, 55] on font "Rings" at bounding box center [133, 53] width 15 height 7
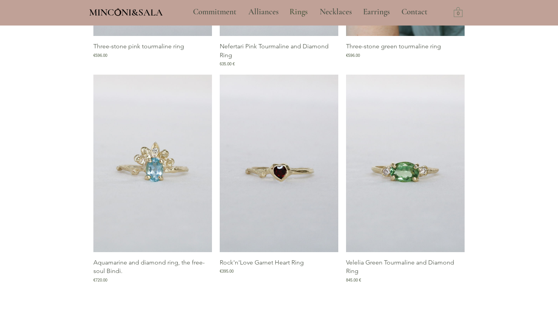
scroll to position [683, 0]
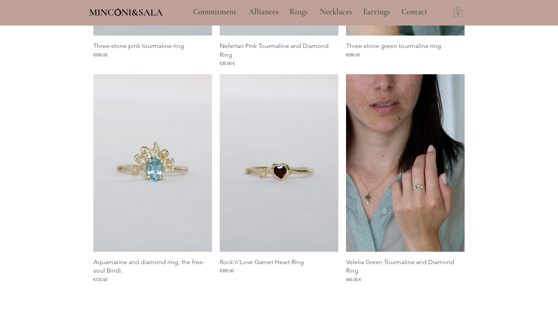
click at [454, 157] on img "Velelia Green Tourmaline and Diamond Ring Gallery" at bounding box center [405, 163] width 118 height 178
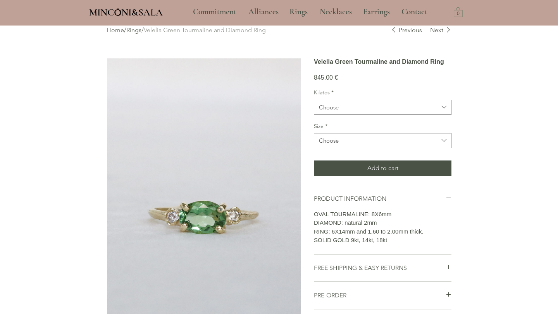
scroll to position [9, 0]
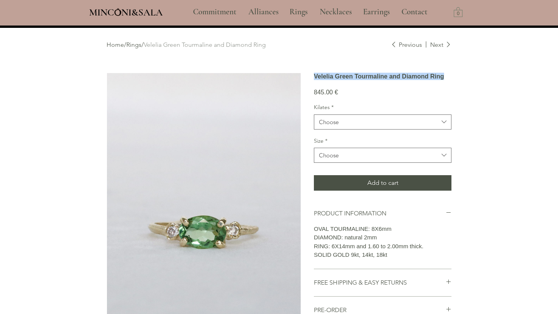
drag, startPoint x: 314, startPoint y: 76, endPoint x: 381, endPoint y: 93, distance: 70.0
click at [381, 80] on h1 "Velelia Green Tourmaline and Diamond Ring" at bounding box center [382, 76] width 137 height 7
copy font "Velelia Green Tourmaline and Diamond Ring"
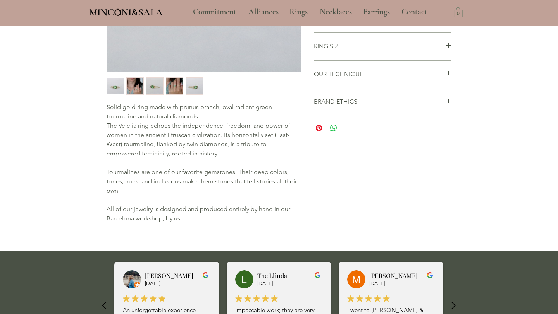
scroll to position [330, 0]
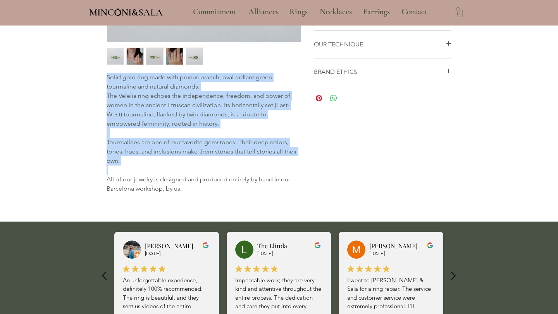
drag, startPoint x: 107, startPoint y: 76, endPoint x: 225, endPoint y: 169, distance: 150.5
click at [226, 169] on pre "Solid gold ring made with prunus branch, oval radiant green tourmaline and natu…" at bounding box center [203, 133] width 194 height 121
copy pre "Solid gold ring made with prunus branch, oval radiant green tourmaline and natu…"
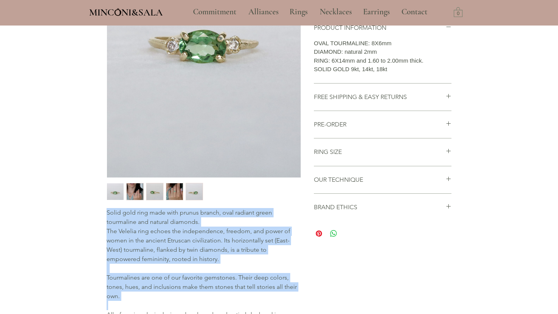
scroll to position [202, 0]
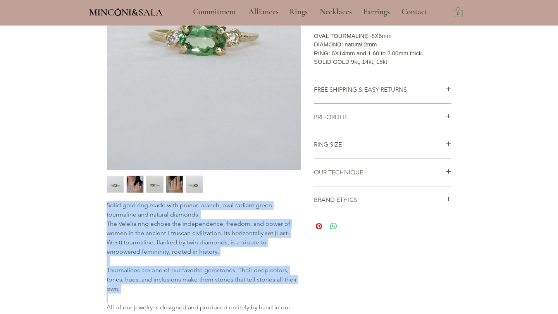
click at [154, 185] on img "3 / 5" at bounding box center [154, 184] width 17 height 17
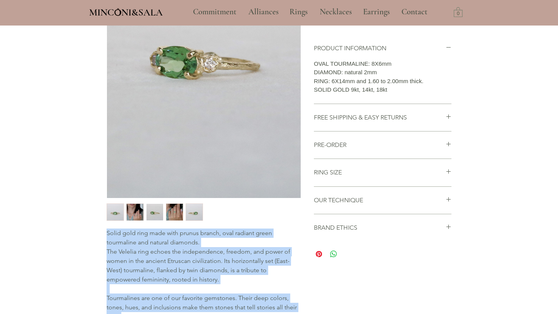
scroll to position [173, 0]
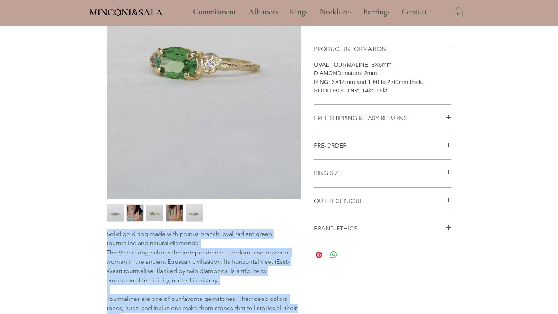
click at [175, 214] on img "4 / 5" at bounding box center [174, 213] width 17 height 17
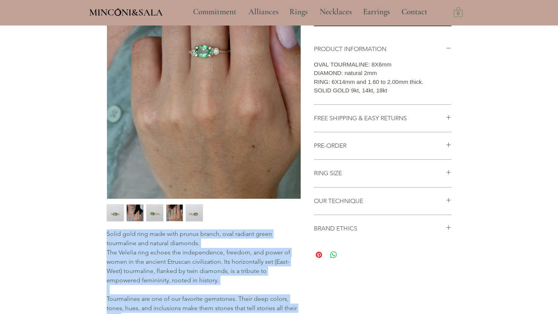
click at [194, 214] on img "5 / 5" at bounding box center [194, 213] width 17 height 17
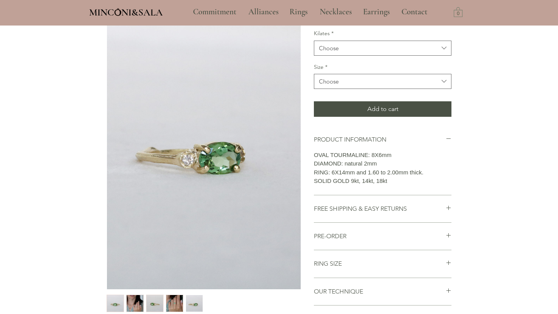
scroll to position [0, 0]
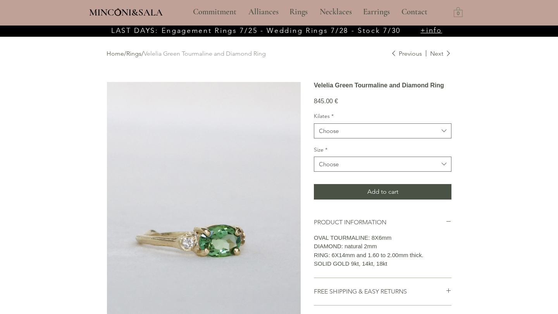
click at [141, 55] on font "Rings" at bounding box center [133, 53] width 15 height 7
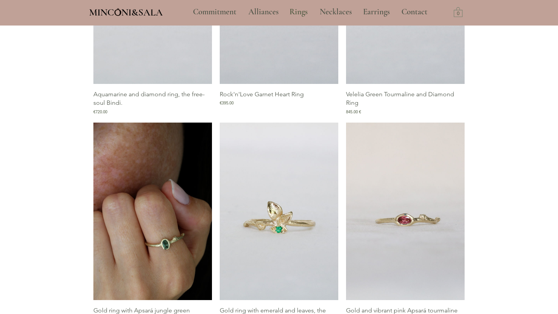
scroll to position [738, 0]
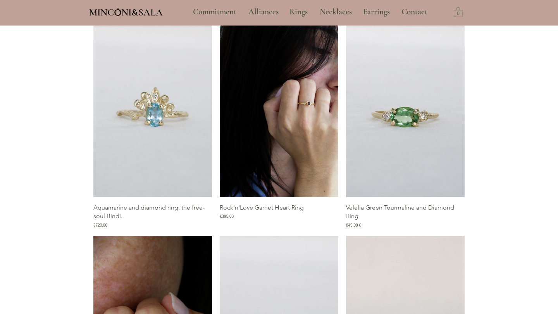
click at [283, 146] on img "Rock'n'Love Garnet Heart Ring Gallery" at bounding box center [279, 109] width 118 height 178
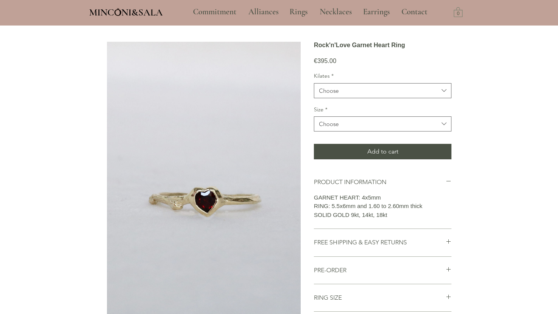
scroll to position [29, 0]
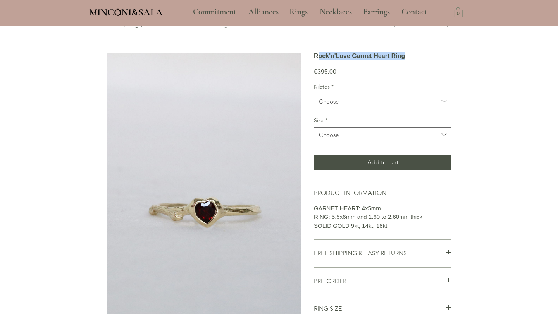
drag, startPoint x: 317, startPoint y: 55, endPoint x: 336, endPoint y: 72, distance: 25.3
click at [338, 60] on h1 "Rock'n'Love Garnet Heart Ring" at bounding box center [382, 55] width 137 height 7
click at [352, 76] on div "€395.00 Price" at bounding box center [382, 68] width 137 height 16
drag, startPoint x: 312, startPoint y: 57, endPoint x: 336, endPoint y: 72, distance: 28.9
click at [336, 72] on div "Solid gold ring made from a cherry branch and shaped like a heart with a deep a…" at bounding box center [278, 244] width 345 height 385
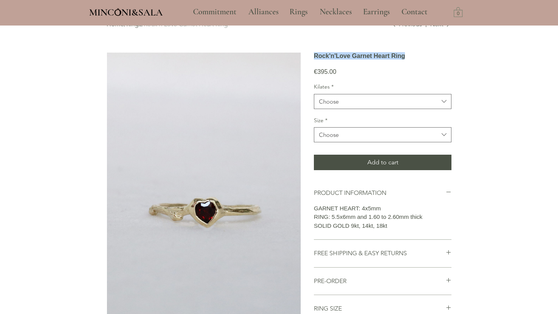
copy font "Rock'n'Love Garnet Heart Ring"
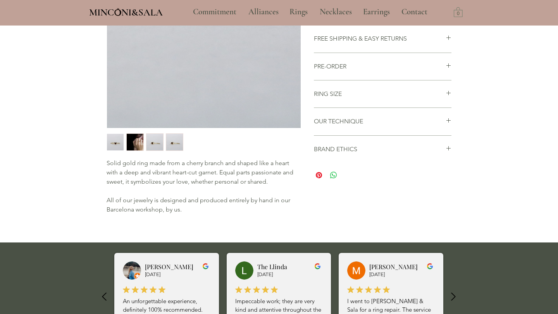
scroll to position [275, 0]
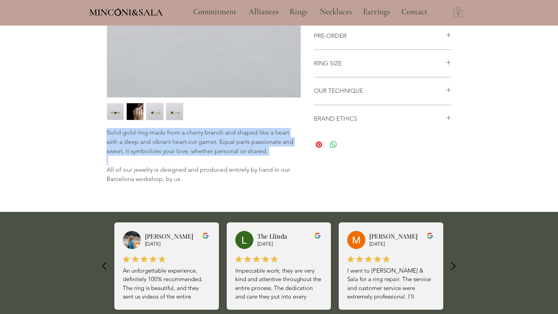
drag, startPoint x: 106, startPoint y: 128, endPoint x: 242, endPoint y: 159, distance: 138.6
click at [242, 159] on pre "Solid gold ring made from a cherry branch and shaped like a heart with a deep a…" at bounding box center [203, 156] width 194 height 56
copy pre "Solid gold ring made from a cherry branch and shaped like a heart with a deep a…"
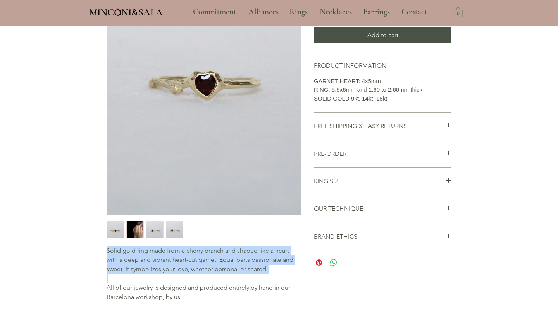
scroll to position [157, 0]
click at [141, 233] on img "2 / 4" at bounding box center [135, 229] width 17 height 17
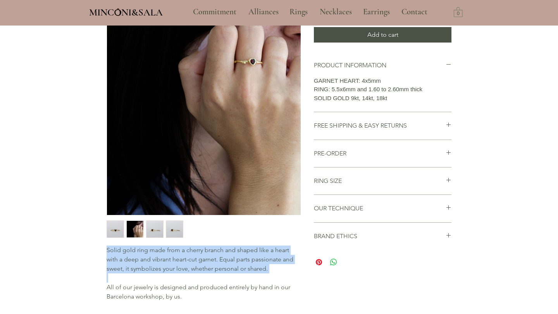
click at [116, 234] on img "1 / 4" at bounding box center [115, 229] width 17 height 17
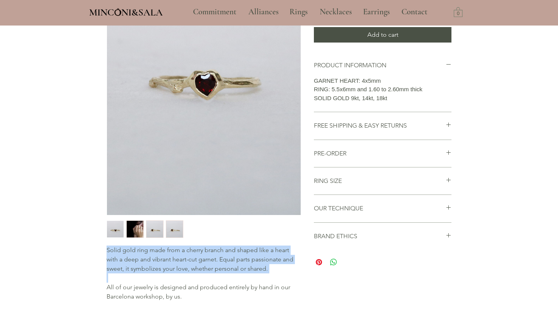
click at [137, 229] on img "2 / 4" at bounding box center [135, 229] width 17 height 17
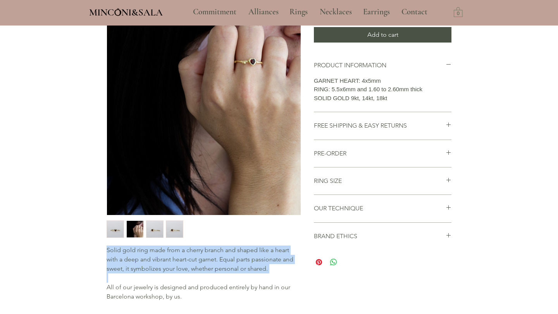
click at [159, 228] on img "3 / 4" at bounding box center [154, 229] width 17 height 17
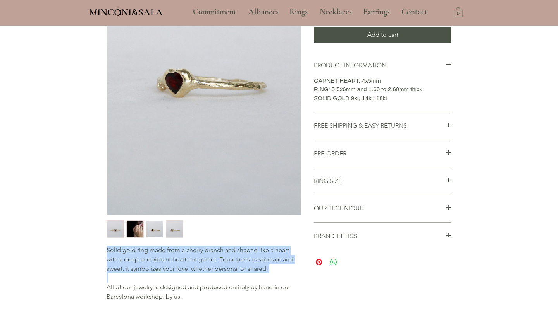
click at [158, 228] on img "3 / 4" at bounding box center [154, 229] width 17 height 17
click at [171, 229] on img "4 / 4" at bounding box center [174, 229] width 17 height 17
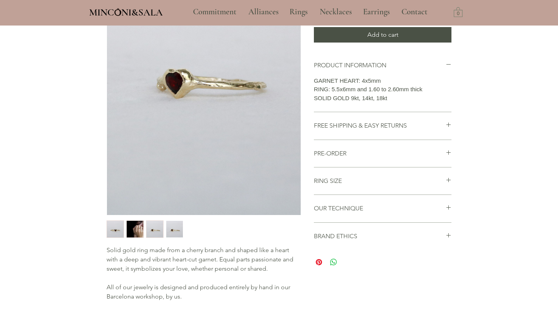
click at [525, 160] on div "main content" at bounding box center [279, 98] width 558 height 461
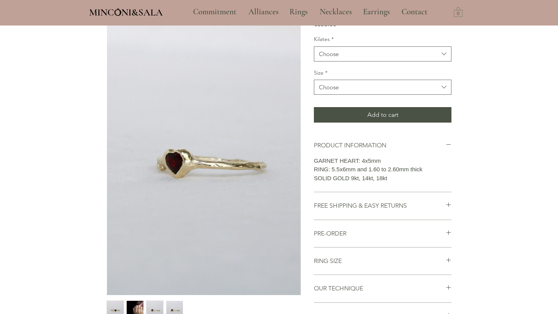
scroll to position [0, 0]
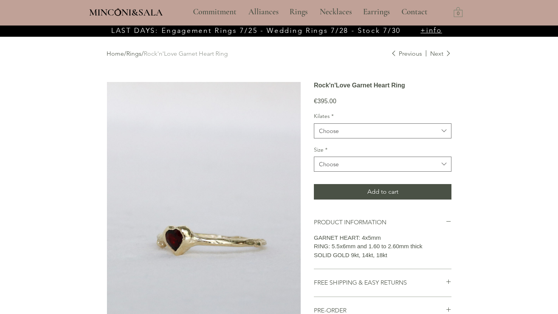
click at [135, 54] on font "Rings" at bounding box center [133, 53] width 15 height 7
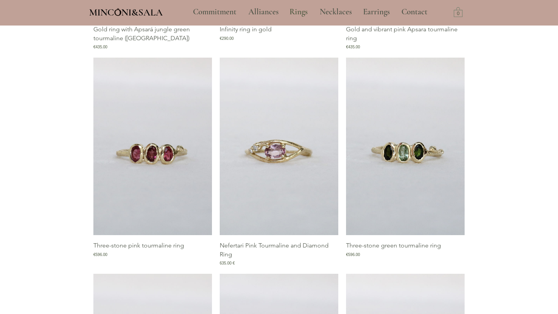
scroll to position [466, 0]
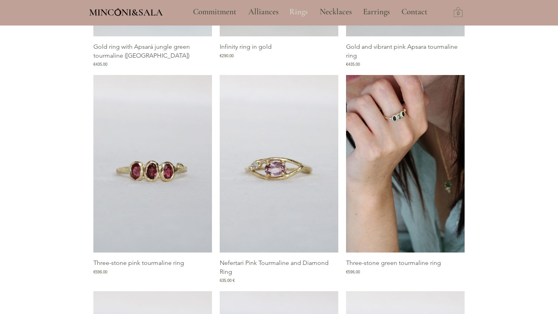
click at [297, 11] on font "Rings" at bounding box center [298, 12] width 18 height 10
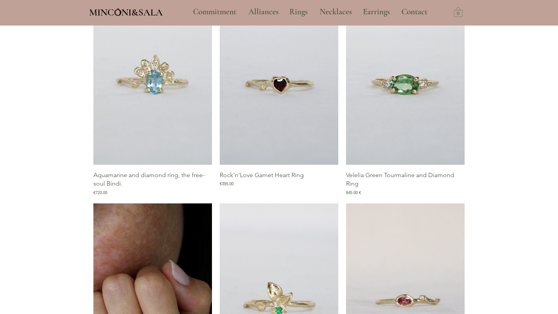
scroll to position [831, 0]
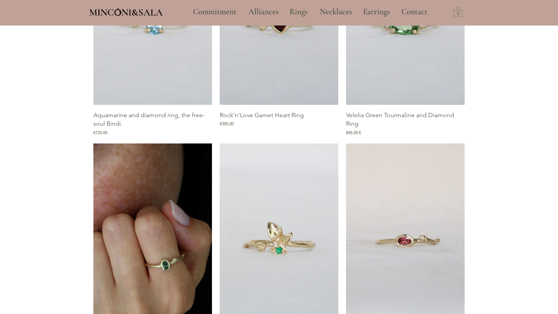
click at [117, 11] on img at bounding box center [118, 12] width 7 height 8
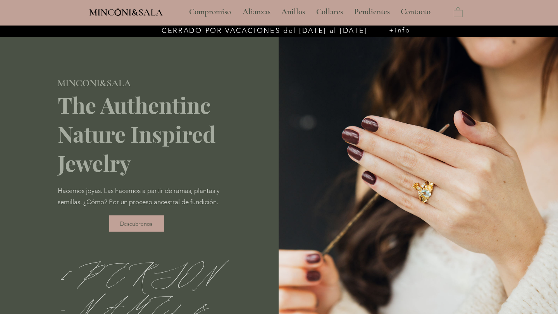
type input "**********"
select select "**********"
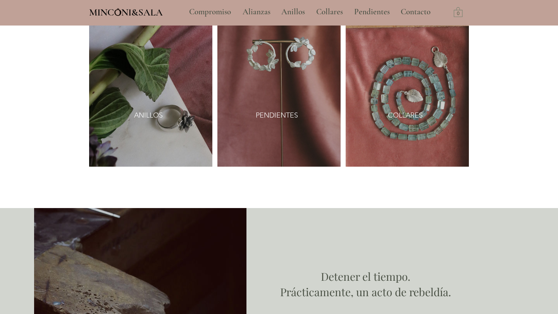
scroll to position [915, 0]
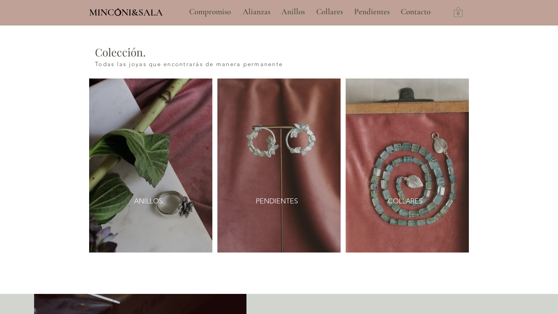
click at [390, 156] on img at bounding box center [406, 166] width 123 height 174
click at [412, 180] on img at bounding box center [406, 166] width 123 height 174
click at [425, 205] on img at bounding box center [406, 166] width 123 height 174
click at [412, 193] on link "NECKLACES" at bounding box center [405, 201] width 48 height 17
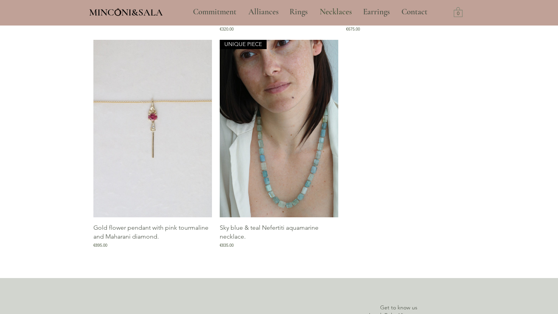
scroll to position [1367, 0]
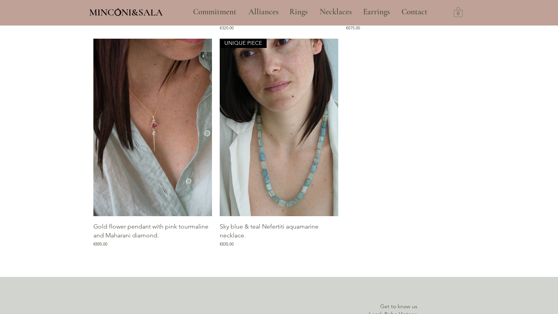
click at [183, 124] on img "Gallery of Maharani gold flower pendant with pink tourmaline and diamond." at bounding box center [152, 128] width 118 height 178
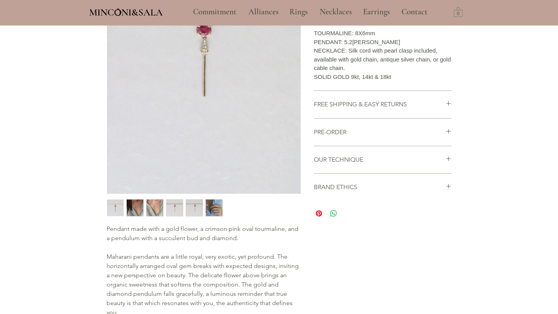
scroll to position [200, 0]
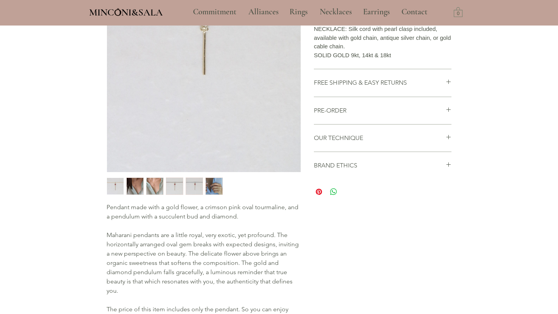
click at [135, 183] on img "2 / 6" at bounding box center [135, 186] width 17 height 17
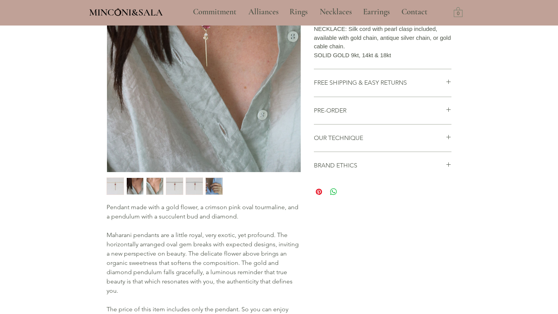
click at [148, 183] on img "3 / 6" at bounding box center [154, 186] width 17 height 17
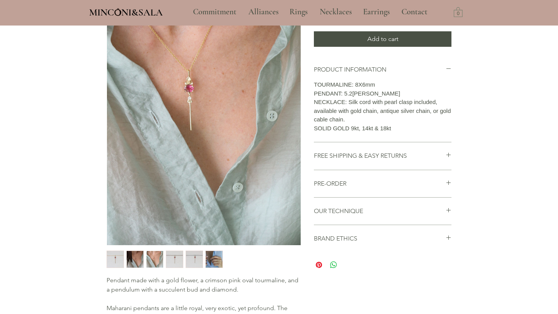
scroll to position [126, 0]
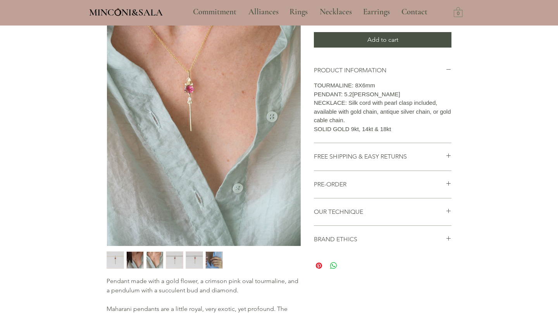
click at [173, 258] on img "4 / 6" at bounding box center [174, 260] width 17 height 17
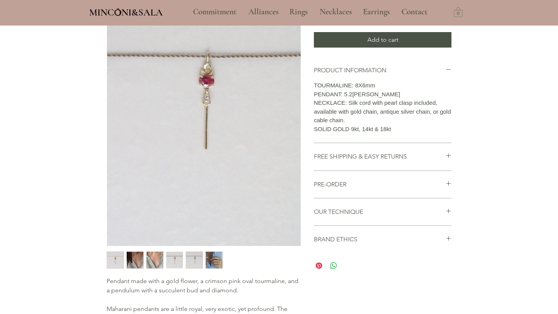
click at [191, 263] on img "5 / 6" at bounding box center [194, 260] width 17 height 17
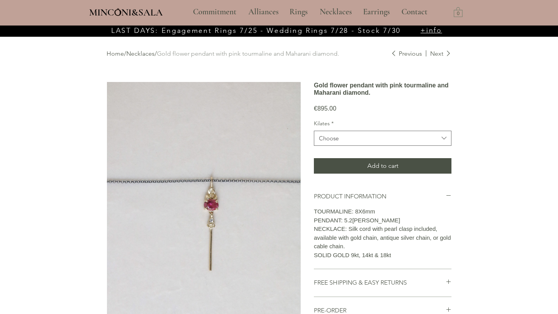
click at [118, 54] on font "Home" at bounding box center [114, 53] width 17 height 7
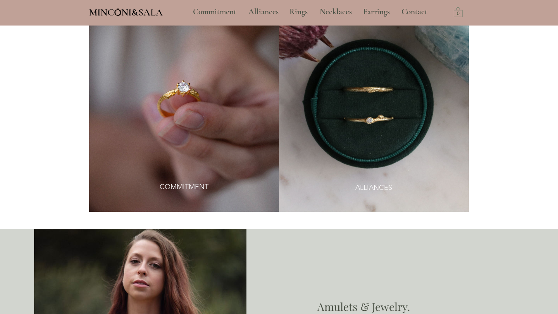
scroll to position [450, 0]
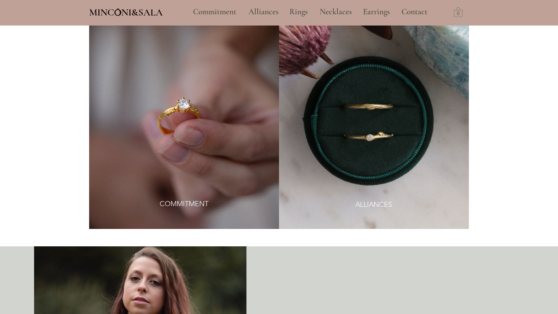
click at [230, 151] on img at bounding box center [184, 121] width 190 height 216
click at [187, 200] on font "COMMITMENT" at bounding box center [184, 204] width 49 height 9
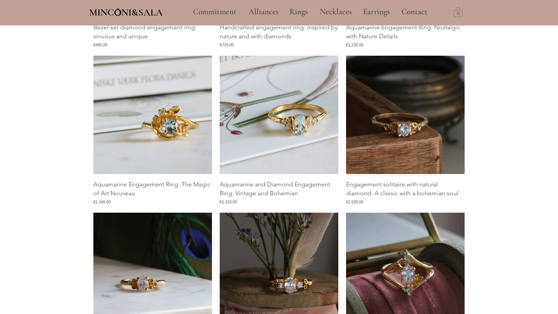
scroll to position [682, 0]
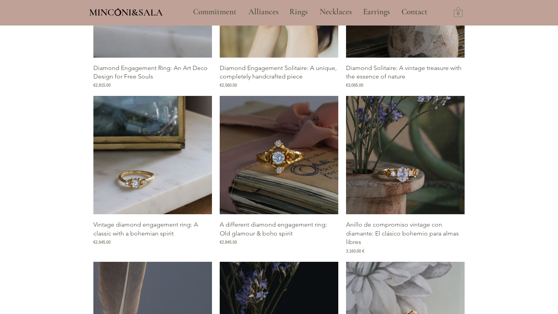
scroll to position [1255, 0]
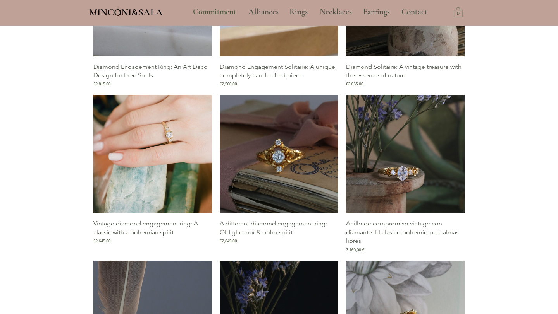
click at [123, 190] on img "Vintage Diamond Engagement Ring Gallery: A Classic with a Bohemian Spirit" at bounding box center [152, 154] width 118 height 118
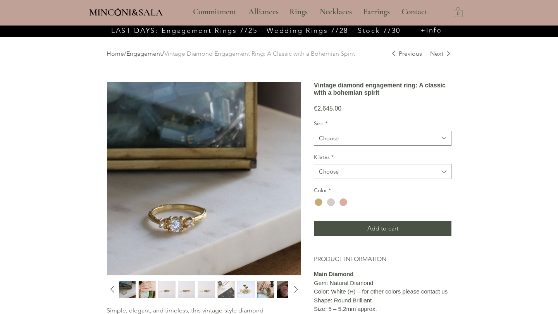
click at [148, 285] on img "2 / 12" at bounding box center [147, 290] width 17 height 17
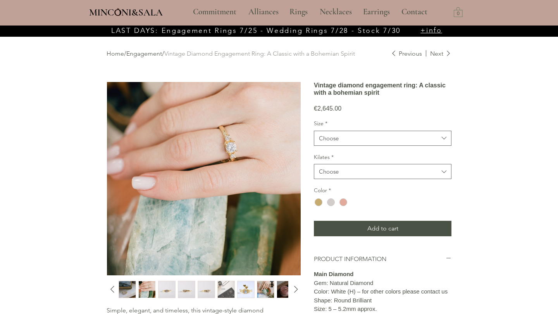
click at [166, 288] on img "3 / 12" at bounding box center [166, 290] width 17 height 17
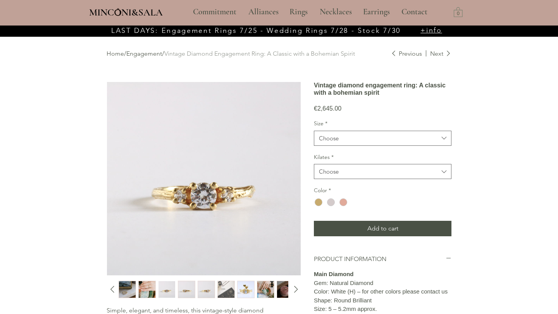
click at [183, 288] on img "4 / 12" at bounding box center [186, 290] width 17 height 17
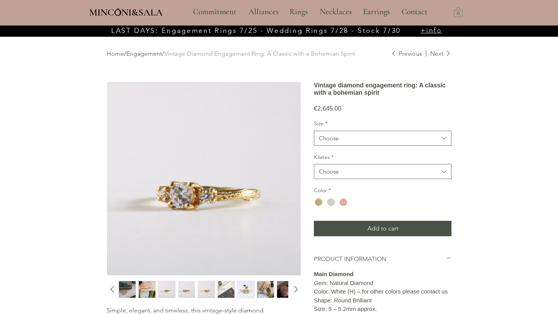
click at [201, 290] on img "5 / 12" at bounding box center [206, 290] width 17 height 17
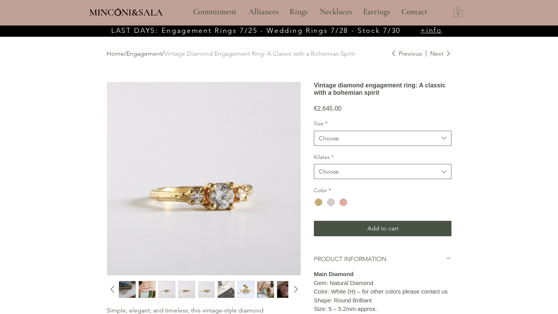
click at [220, 292] on img "6 / 12" at bounding box center [226, 290] width 17 height 17
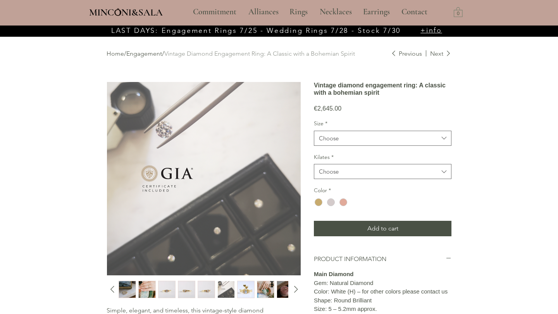
click at [240, 292] on img "7 / 12" at bounding box center [245, 290] width 17 height 17
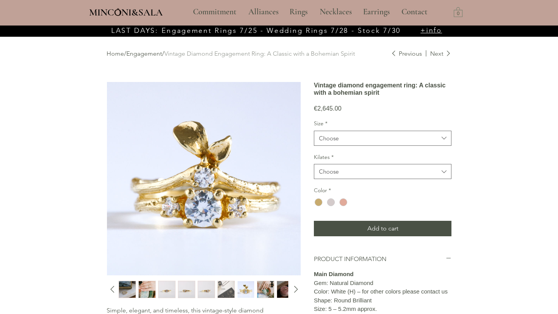
click at [261, 291] on img "8 / 12" at bounding box center [265, 290] width 17 height 17
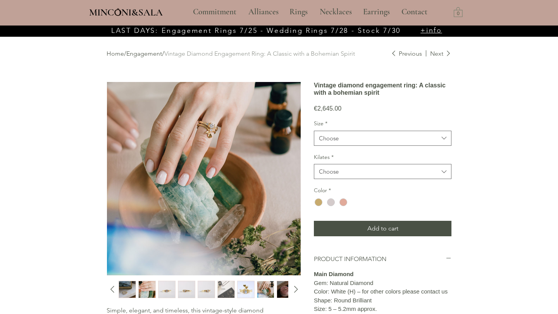
click at [213, 287] on img "5 / 12" at bounding box center [206, 290] width 17 height 17
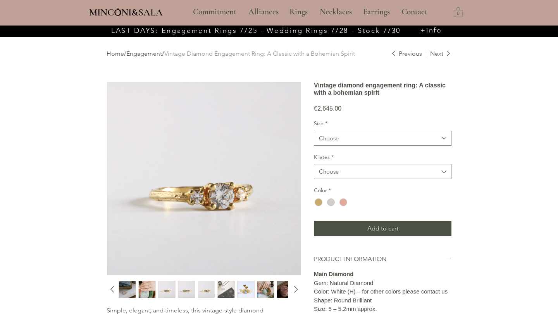
click at [229, 290] on img "6 / 12" at bounding box center [226, 290] width 17 height 17
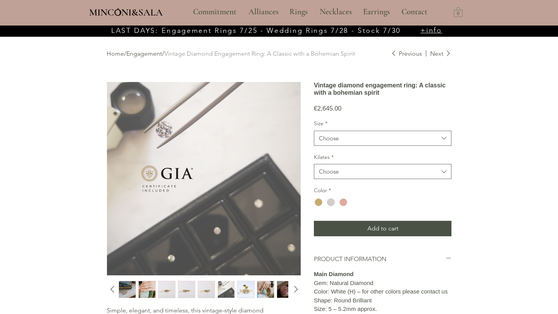
click at [245, 290] on img "7 / 12" at bounding box center [245, 290] width 17 height 17
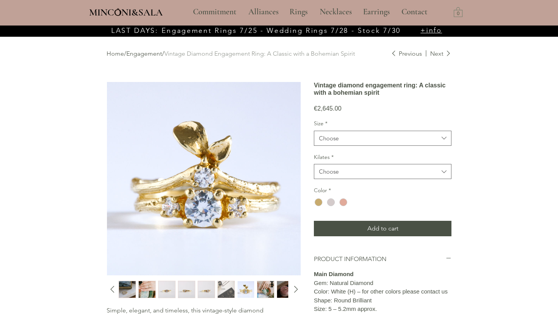
click at [263, 288] on img "8 / 12" at bounding box center [265, 290] width 17 height 17
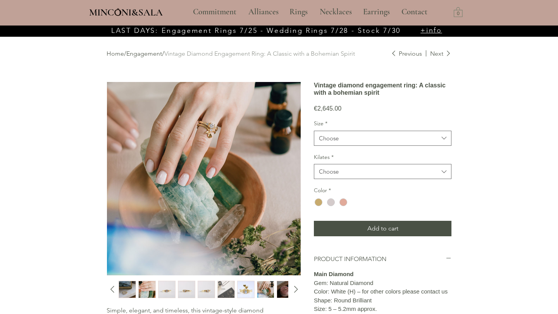
click at [278, 288] on img "9 / 12" at bounding box center [285, 290] width 17 height 17
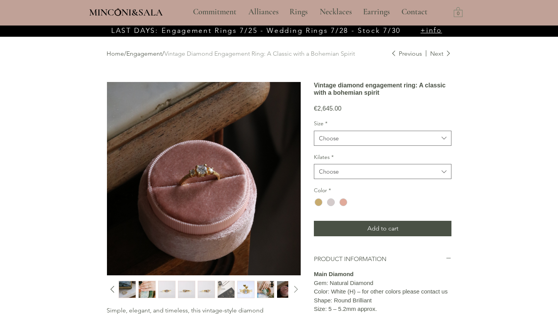
click at [297, 289] on icon "Next slide" at bounding box center [296, 290] width 12 height 12
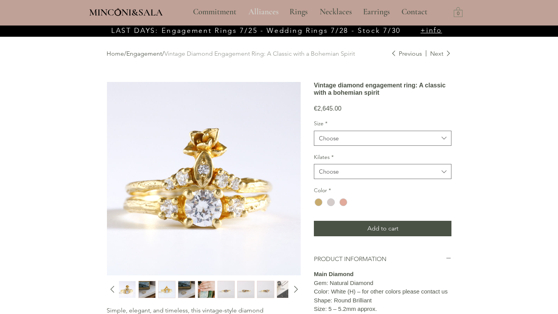
click at [262, 10] on font "Alliances" at bounding box center [263, 12] width 30 height 10
